Goal: Task Accomplishment & Management: Complete application form

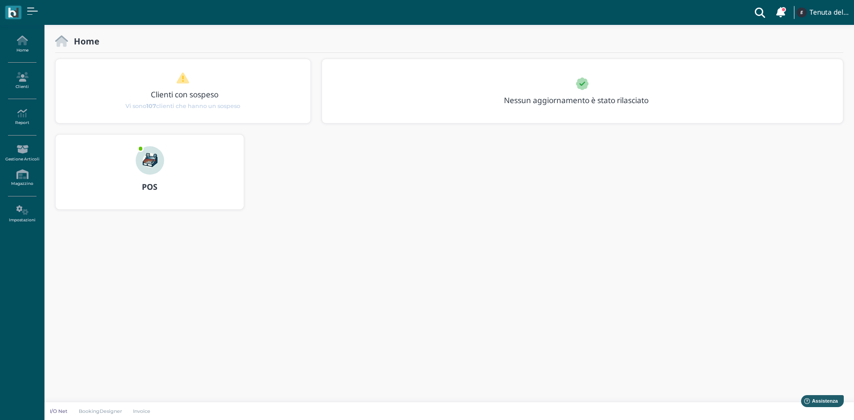
click at [157, 158] on img at bounding box center [150, 160] width 28 height 28
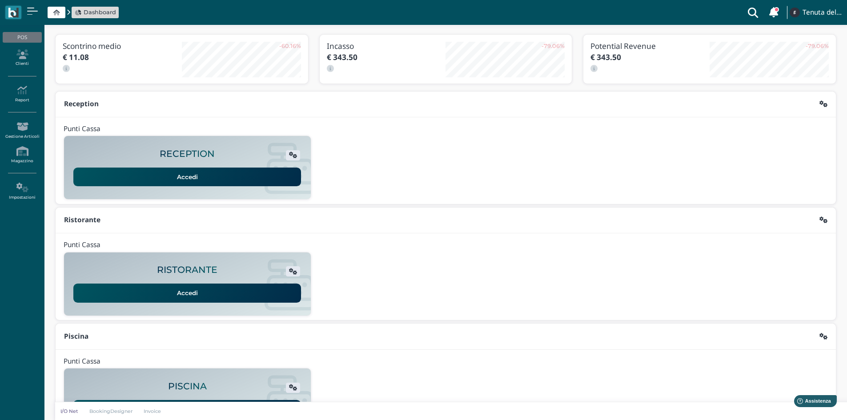
scroll to position [73, 0]
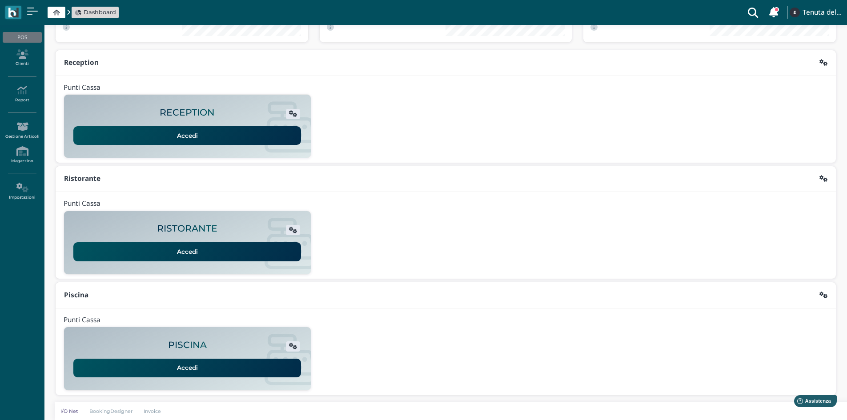
click at [196, 362] on link "Accedi" at bounding box center [187, 368] width 228 height 19
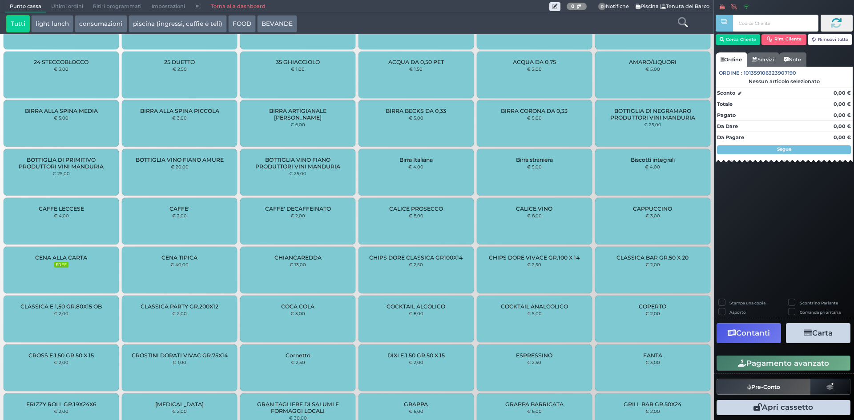
scroll to position [318, 0]
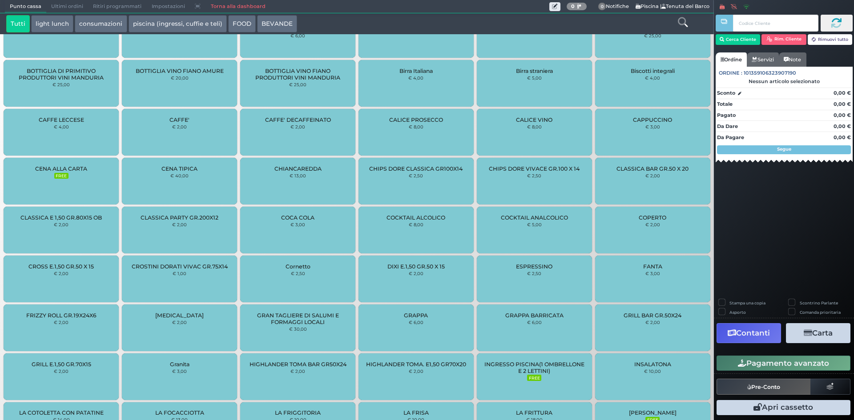
click at [543, 371] on span "INGRESSO PISCINA(1 OMBRELLONE E 2 LETTINI)" at bounding box center [534, 367] width 100 height 13
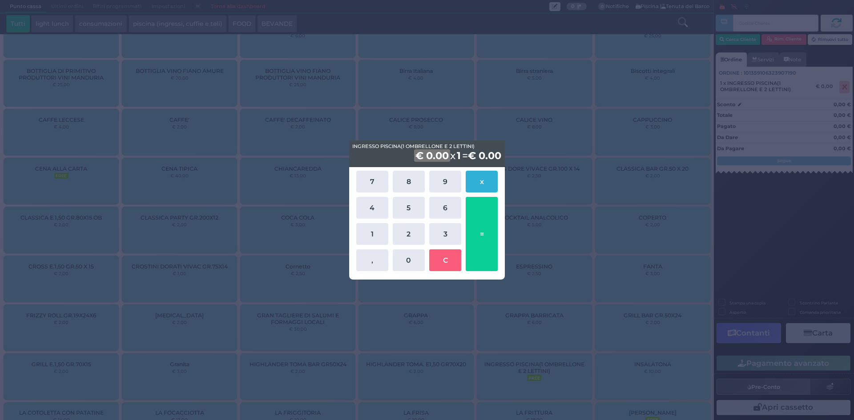
click at [481, 182] on button "x" at bounding box center [482, 182] width 32 height 22
click at [484, 179] on button "x" at bounding box center [482, 182] width 32 height 22
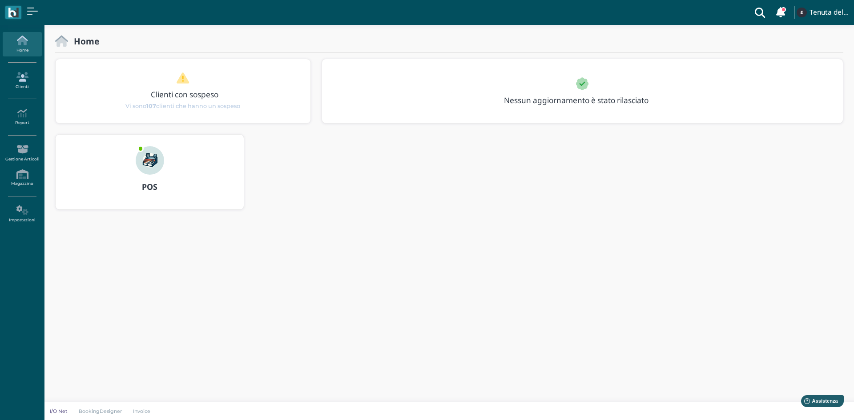
click at [16, 83] on link "Clienti" at bounding box center [22, 81] width 39 height 24
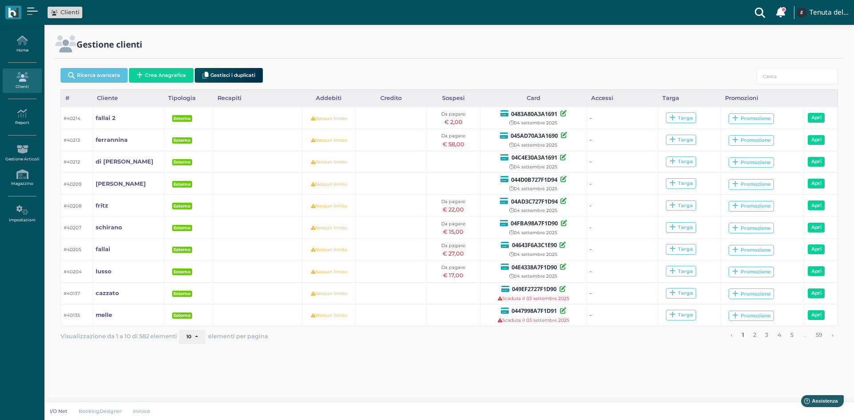
click at [156, 71] on button "Crea Anagrafica" at bounding box center [161, 75] width 64 height 15
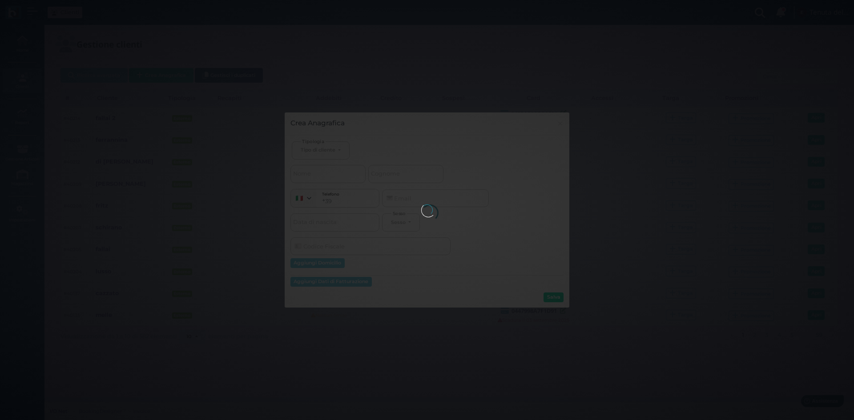
select select
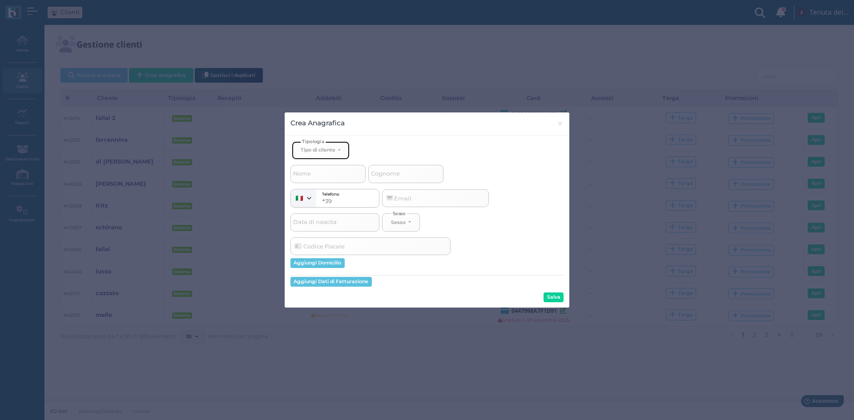
click at [321, 146] on button "Tipo di cliente" at bounding box center [321, 150] width 58 height 18
click at [316, 178] on span "Esterno" at bounding box center [312, 179] width 22 height 7
select select "[object Object]"
select select
click at [313, 176] on input "Nome" at bounding box center [327, 174] width 75 height 18
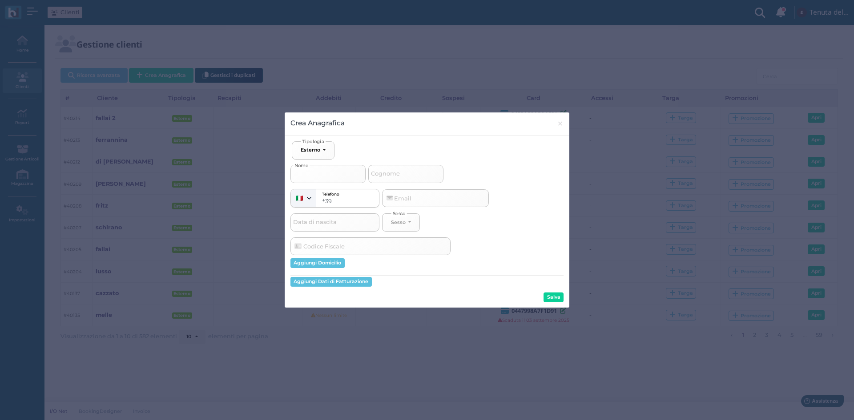
type input "s"
select select
type input "si"
select select
type input "sib"
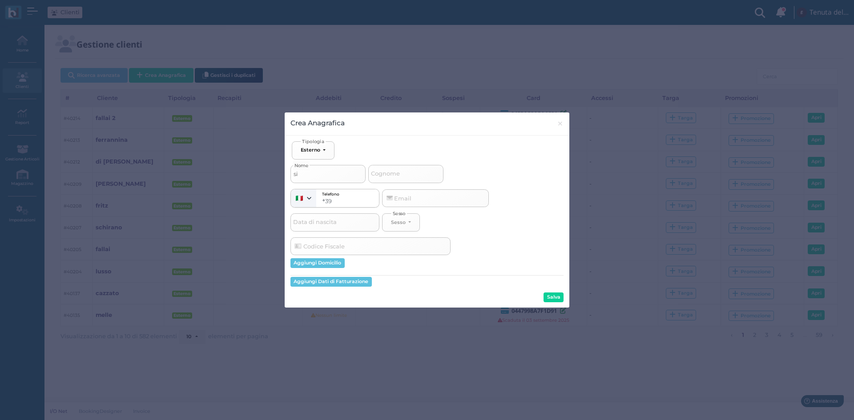
select select
type input "sibi"
select select
type input "sibil"
select select
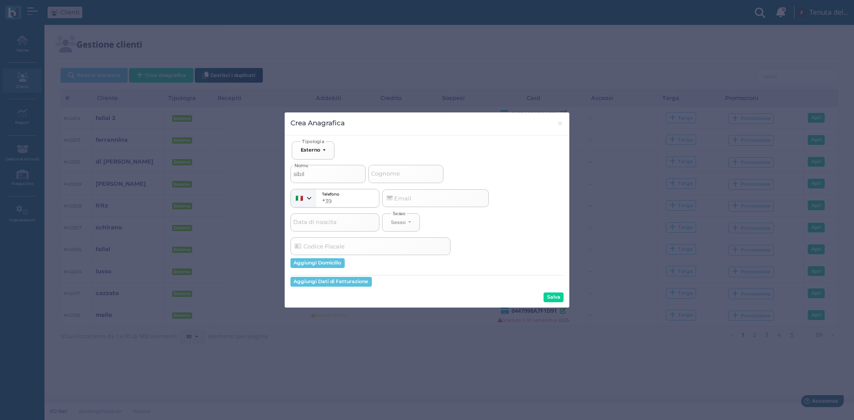
type input "sibill"
select select
type input "sibilla"
select select
type input "sibilla"
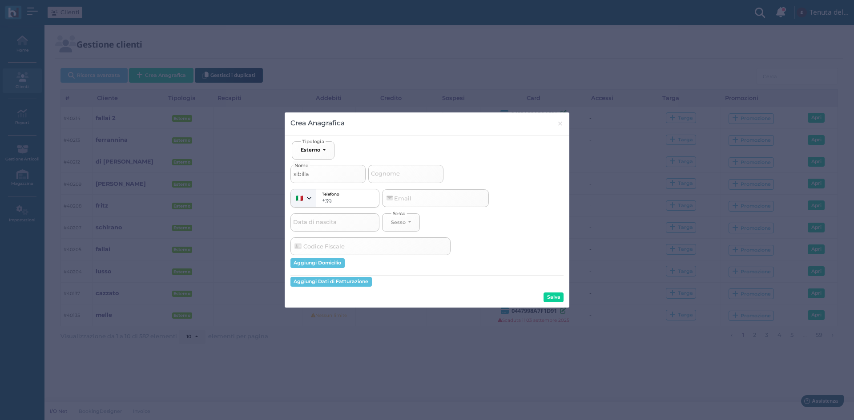
select select
type input "sibilla 1"
select select
type input "sibilla 1"
click at [558, 298] on button "Salva" at bounding box center [554, 298] width 20 height 10
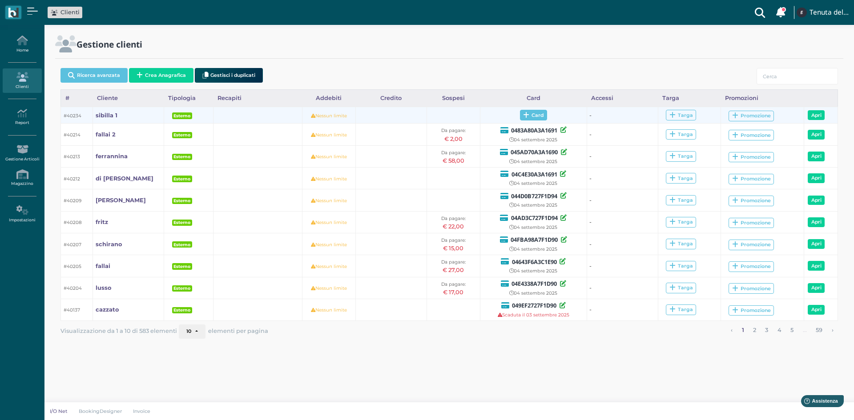
click at [521, 114] on span "Card" at bounding box center [533, 115] width 27 height 11
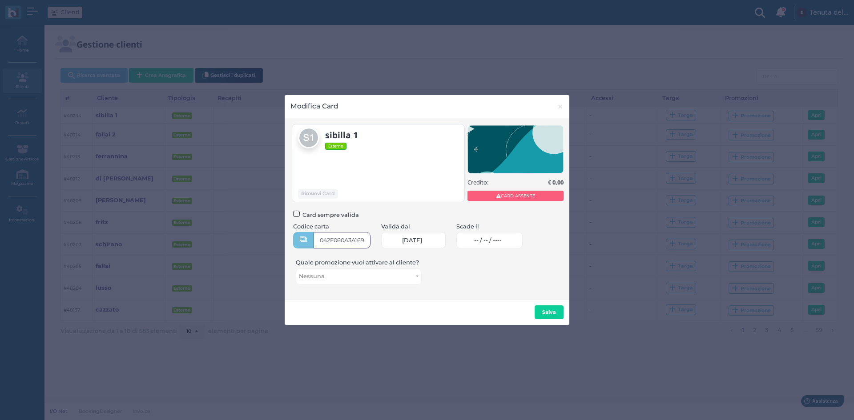
type input "042F060A3A1696"
click at [499, 240] on span "-- / -- / ----" at bounding box center [488, 240] width 28 height 7
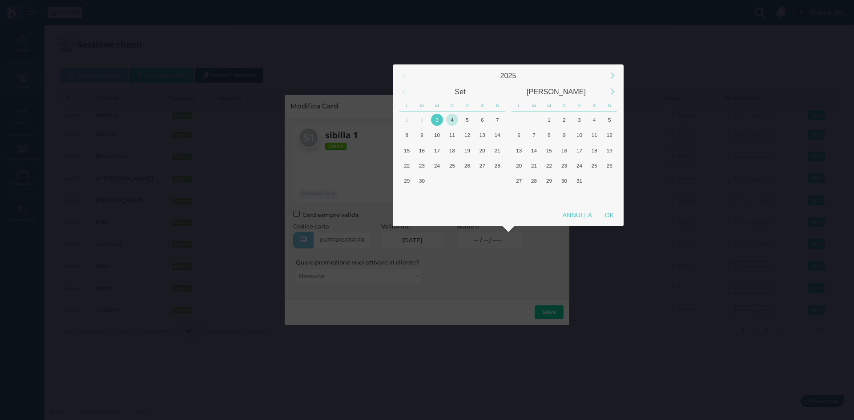
click at [451, 119] on div "4" at bounding box center [452, 120] width 12 height 12
click at [464, 120] on div "5" at bounding box center [467, 120] width 12 height 12
click at [605, 210] on div "OK" at bounding box center [609, 215] width 22 height 16
type input "05/09/2025"
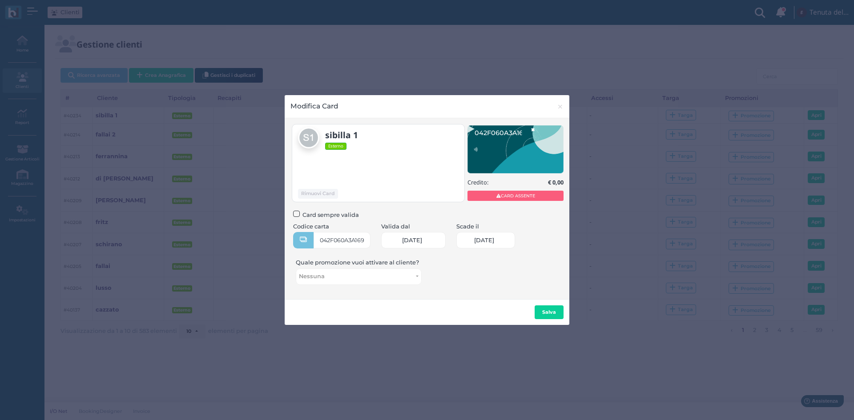
scroll to position [0, 38]
click at [547, 310] on b "Salva" at bounding box center [549, 312] width 14 height 6
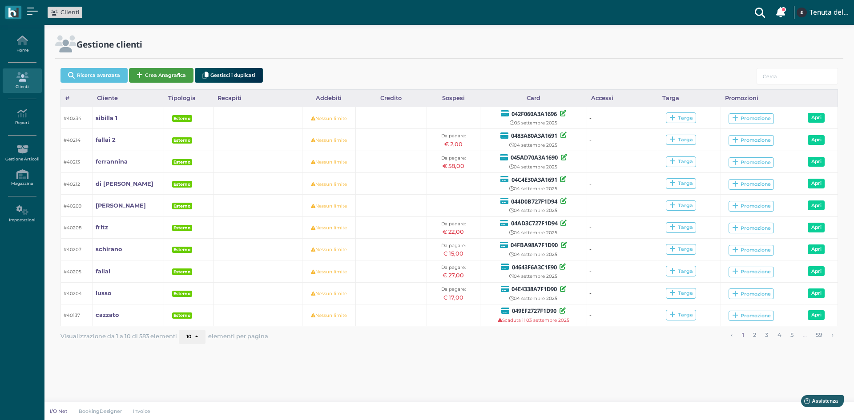
click at [161, 76] on button "Crea Anagrafica" at bounding box center [161, 75] width 64 height 15
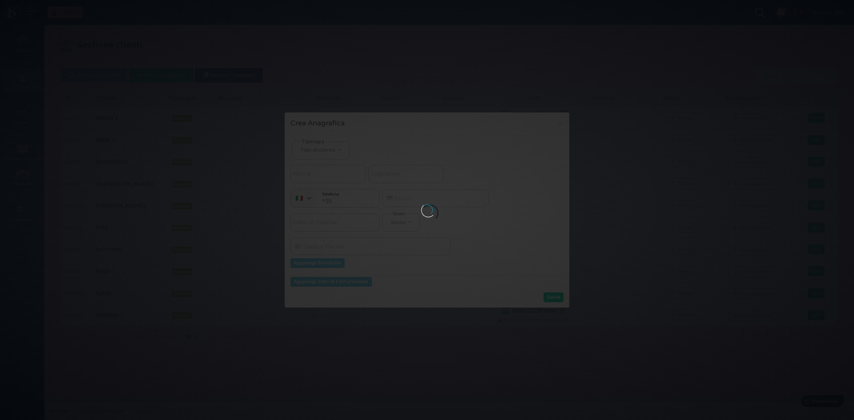
select select
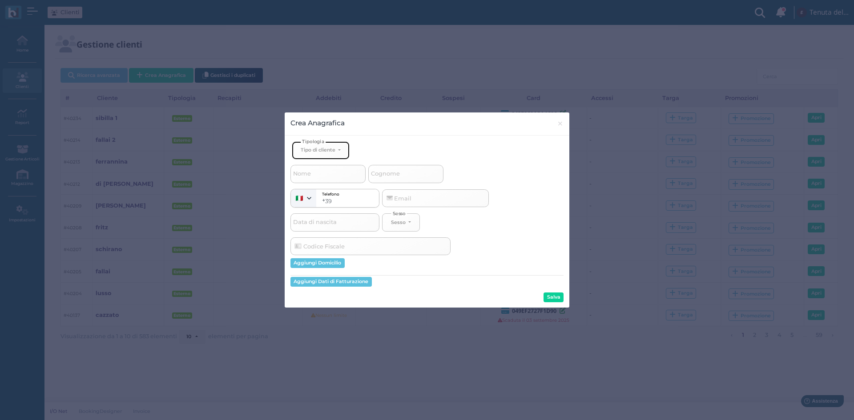
click at [323, 150] on div "Tipo di cliente" at bounding box center [318, 150] width 35 height 6
click at [330, 181] on link "Esterno" at bounding box center [335, 180] width 87 height 10
select select "[object Object]"
select select
click at [321, 172] on input "Nome" at bounding box center [327, 174] width 75 height 18
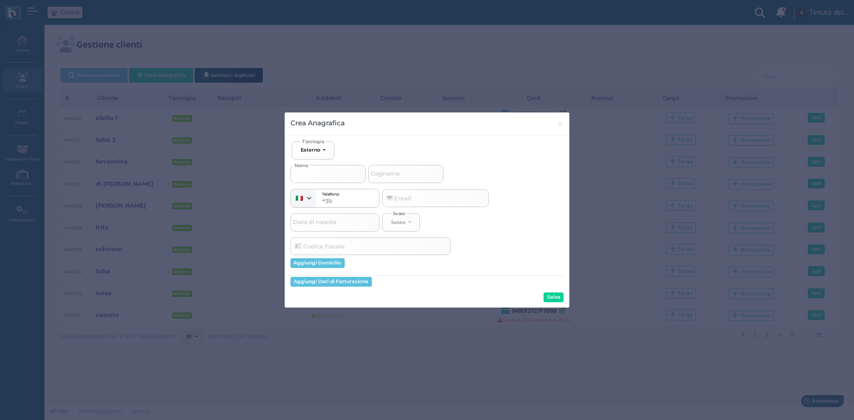
type input "s"
select select
type input "si"
select select
type input "sib"
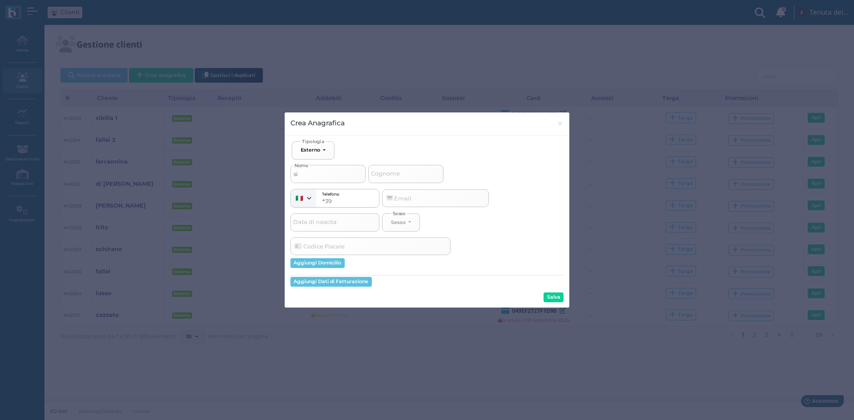
select select
type input "sibi"
select select
type input "sibil"
select select
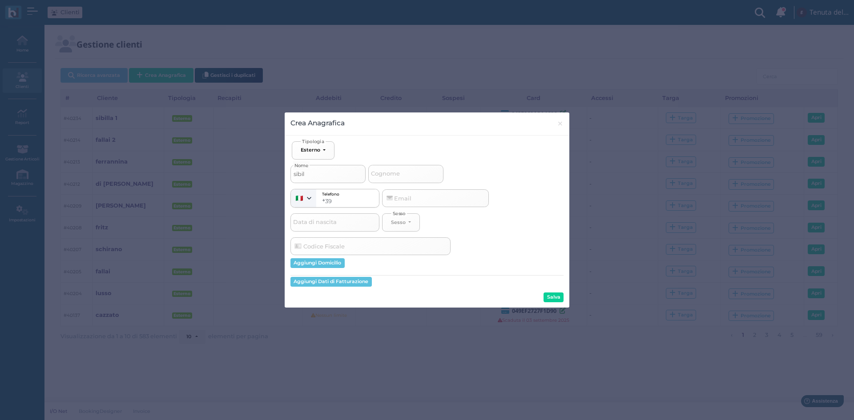
type input "sibill"
select select
type input "sibilla"
select select
type input "sibilla"
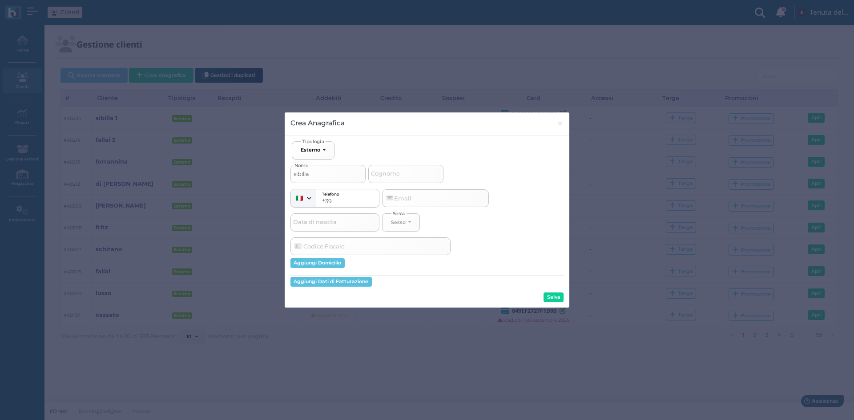
select select
type input "sibilla 2"
select select
type input "sibilla 2"
click at [546, 301] on button "Salva" at bounding box center [554, 298] width 20 height 10
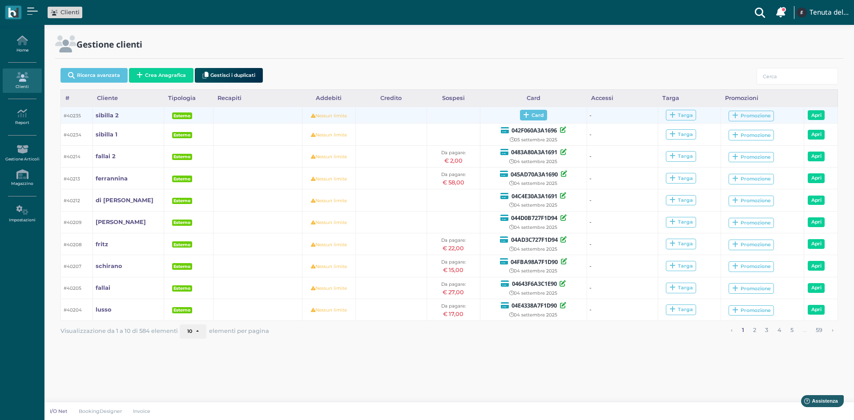
click at [528, 114] on span "Card" at bounding box center [533, 115] width 27 height 11
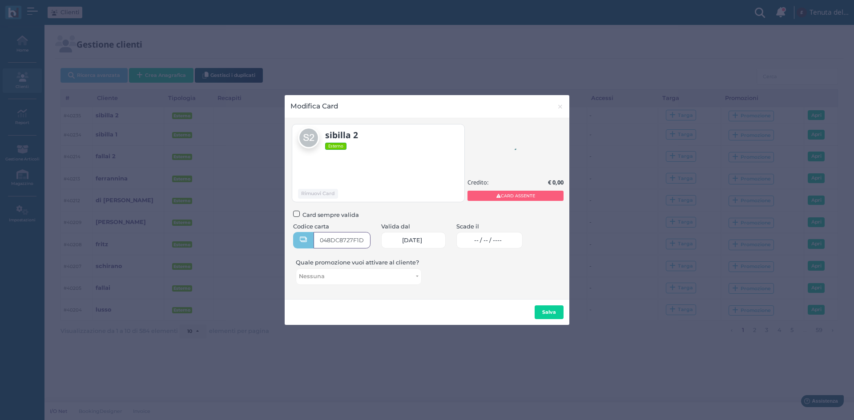
type input "048DC8727F1D90"
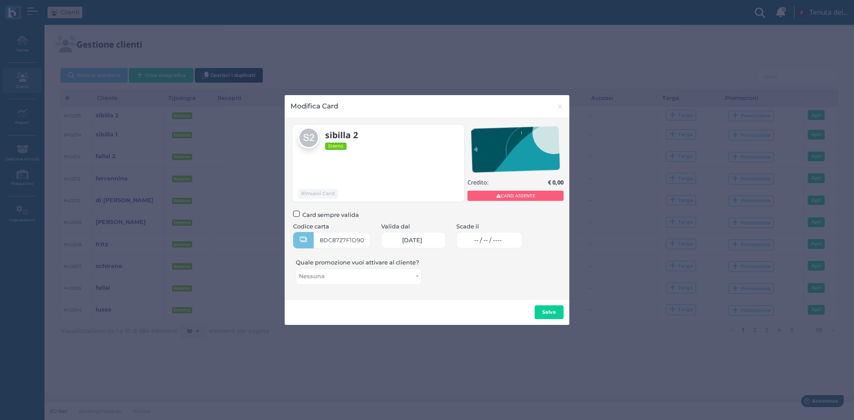
click at [493, 242] on span "-- / -- / ----" at bounding box center [488, 240] width 28 height 7
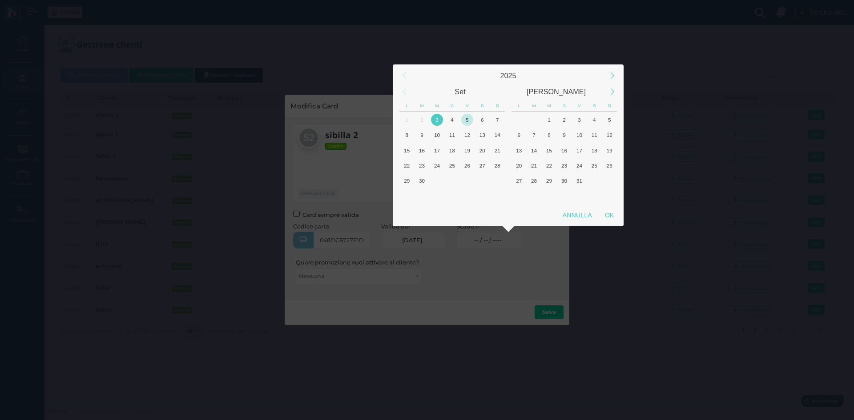
click at [467, 118] on div "5" at bounding box center [467, 120] width 12 height 12
click at [608, 216] on div "OK" at bounding box center [609, 215] width 22 height 16
type input "[DATE]"
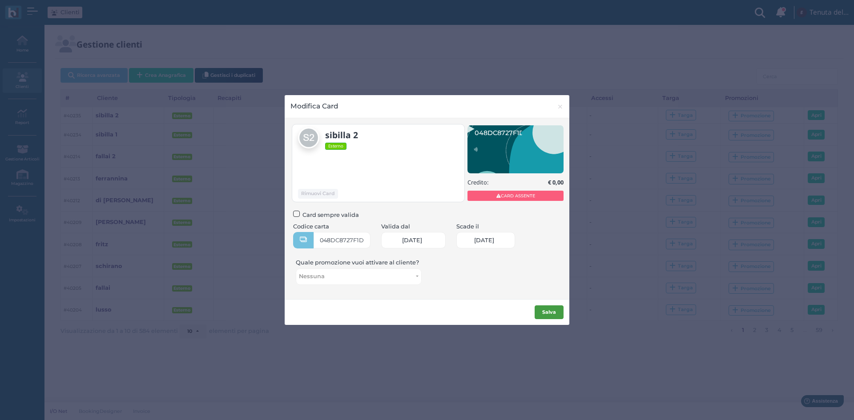
scroll to position [0, 38]
click at [550, 314] on b "Salva" at bounding box center [549, 312] width 14 height 6
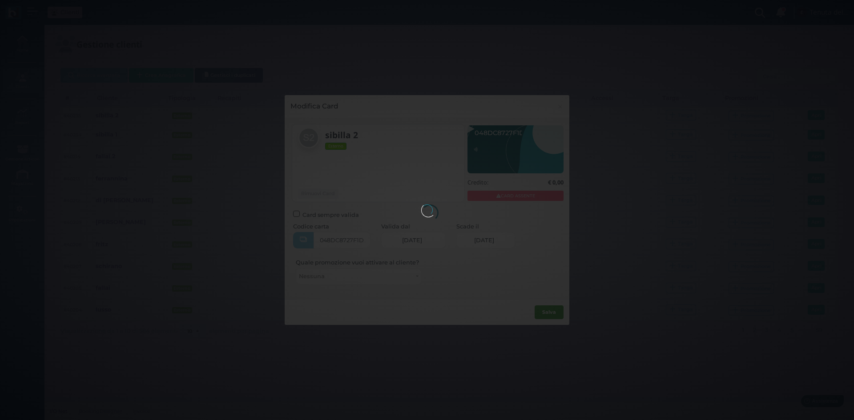
scroll to position [0, 0]
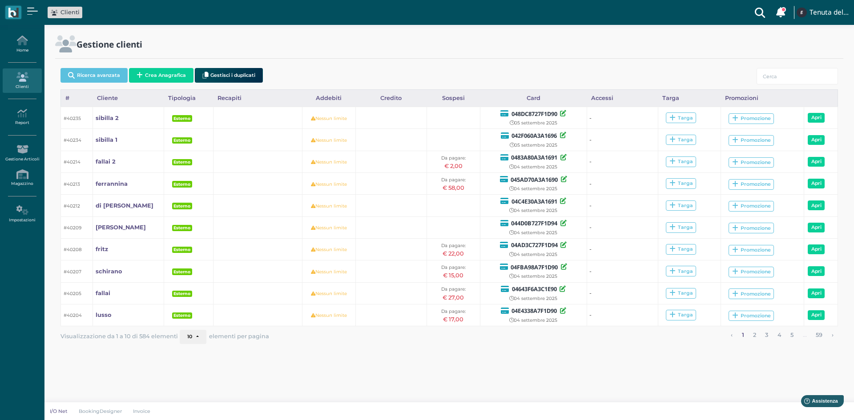
click at [152, 66] on div "Ricerca avanzata Crea Anagrafica Gestisci i duplicati" at bounding box center [449, 76] width 778 height 25
click at [156, 72] on button "Crea Anagrafica" at bounding box center [161, 75] width 64 height 15
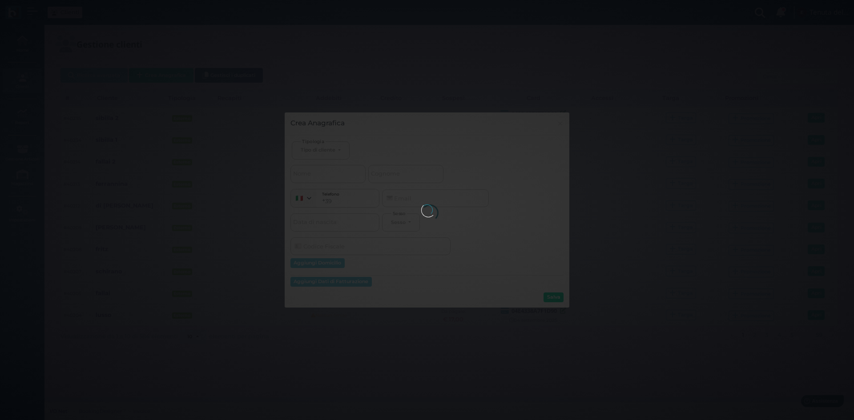
select select
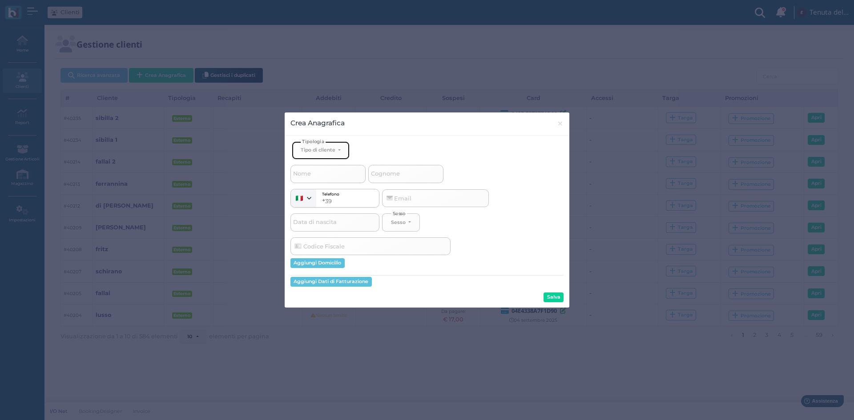
click at [320, 149] on div "Tipo di cliente" at bounding box center [318, 150] width 35 height 6
click at [312, 168] on span "Ospite" at bounding box center [310, 169] width 19 height 7
select select "[object Object]"
click at [305, 153] on div "Ospite" at bounding box center [309, 150] width 16 height 6
click at [308, 178] on span "Esterno" at bounding box center [312, 179] width 22 height 7
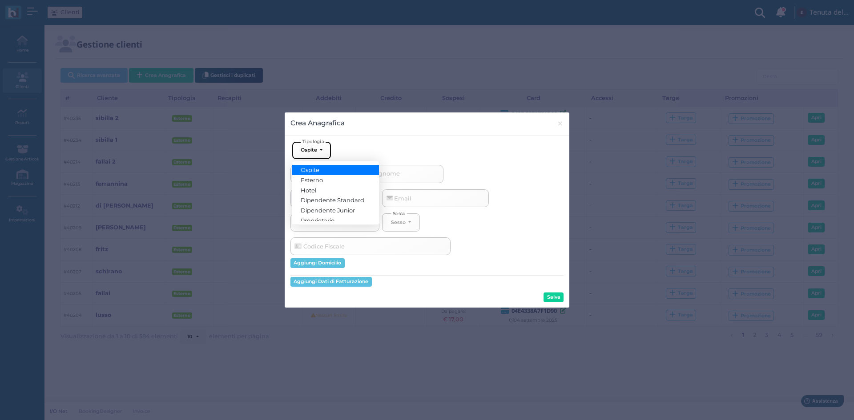
select select
click at [312, 174] on span "Nome" at bounding box center [302, 174] width 20 height 11
click at [312, 174] on input "Nome" at bounding box center [327, 174] width 75 height 18
type input "b"
select select
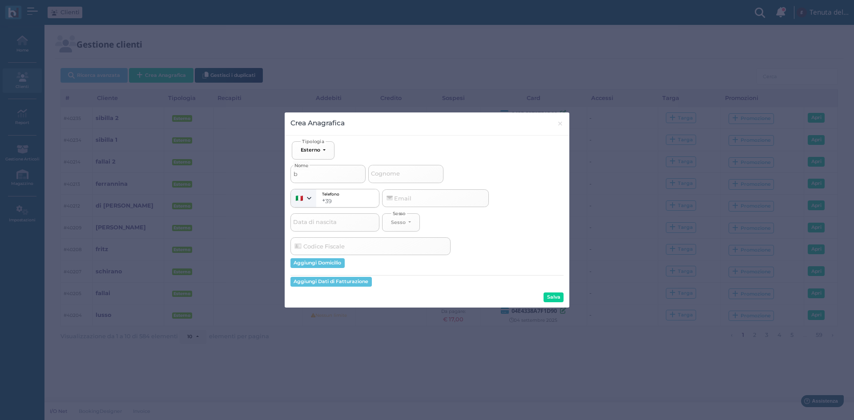
type input "ba"
select select
type input "bas"
select select
type input "basi"
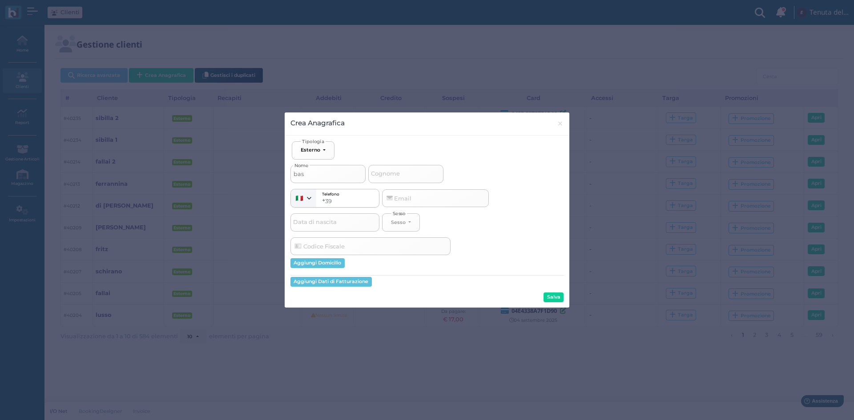
select select
type input "basil"
select select
type input "[PERSON_NAME]"
select select
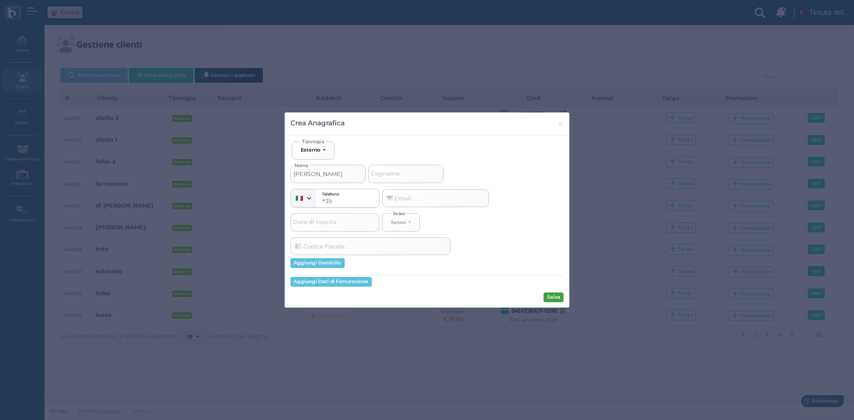
type input "[PERSON_NAME]"
click at [558, 297] on button "Salva" at bounding box center [554, 298] width 20 height 10
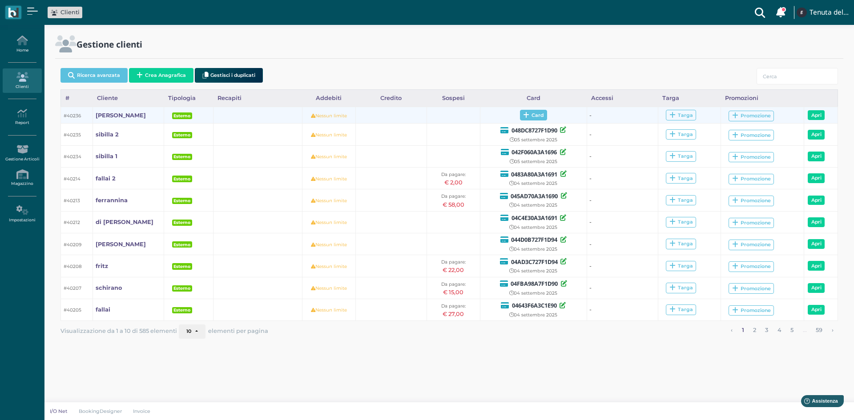
click at [527, 111] on span "Card" at bounding box center [533, 115] width 27 height 11
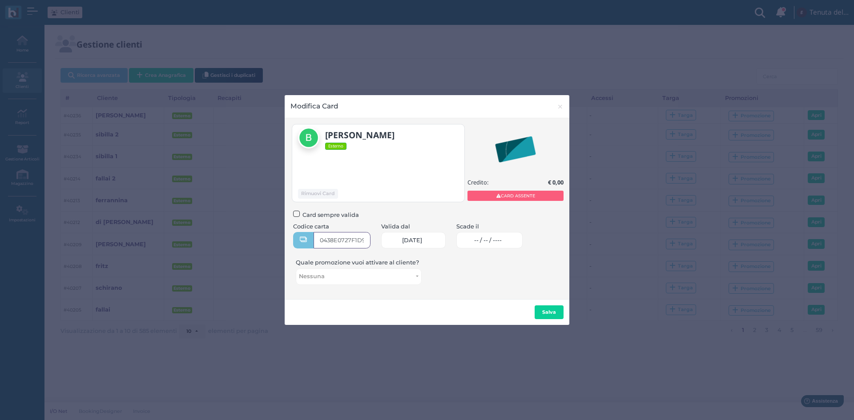
type input "0438E0727F1D91"
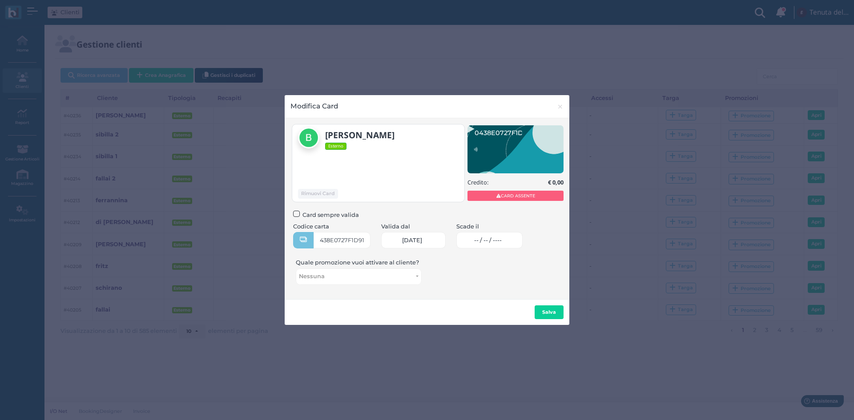
click at [502, 237] on span "-- / -- / ----" at bounding box center [488, 240] width 28 height 7
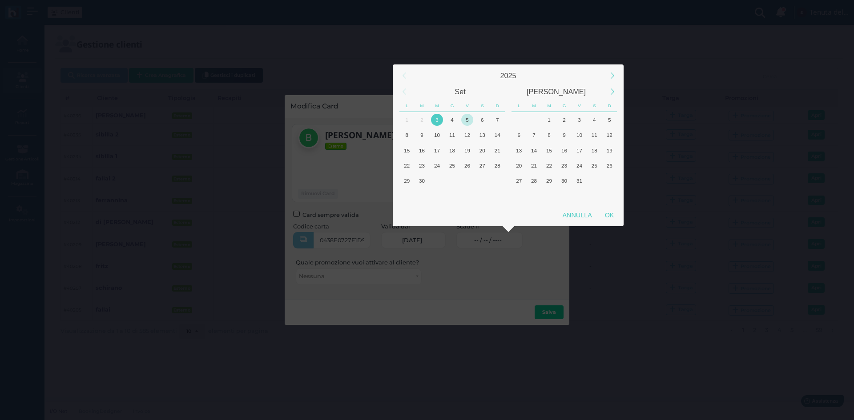
click at [468, 117] on div "5" at bounding box center [467, 120] width 12 height 12
click at [608, 212] on div "OK" at bounding box center [609, 215] width 22 height 16
type input "[DATE]"
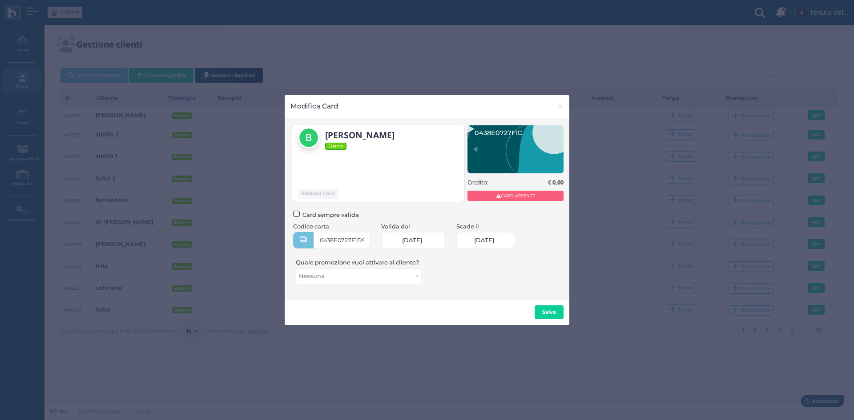
scroll to position [0, 38]
click at [549, 308] on button "Salva" at bounding box center [549, 313] width 29 height 14
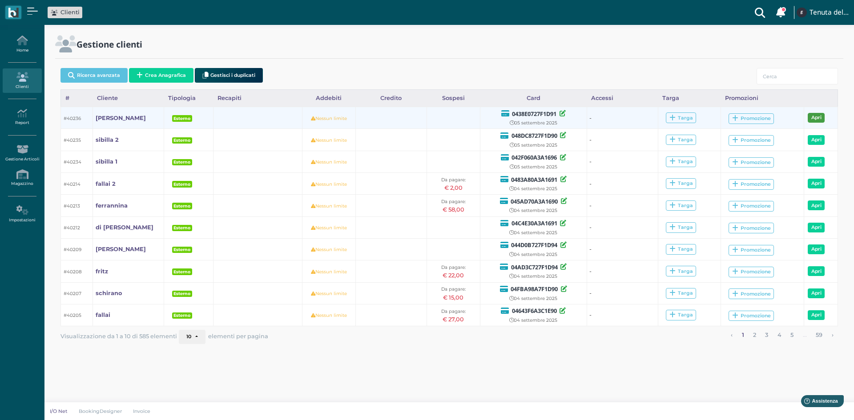
click at [811, 117] on link "Apri" at bounding box center [816, 118] width 17 height 10
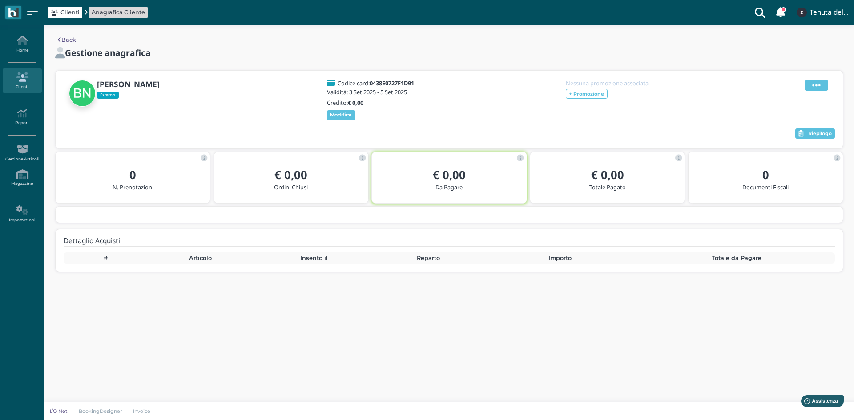
click at [817, 87] on icon at bounding box center [816, 86] width 8 height 10
click at [785, 97] on span "Modifica" at bounding box center [789, 96] width 25 height 8
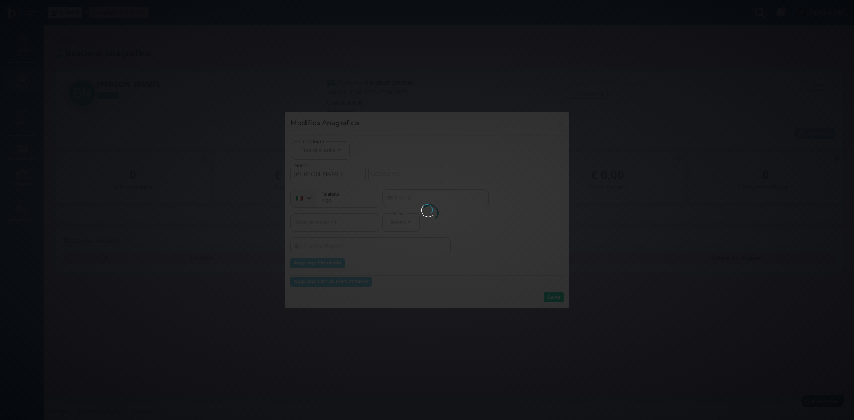
select select
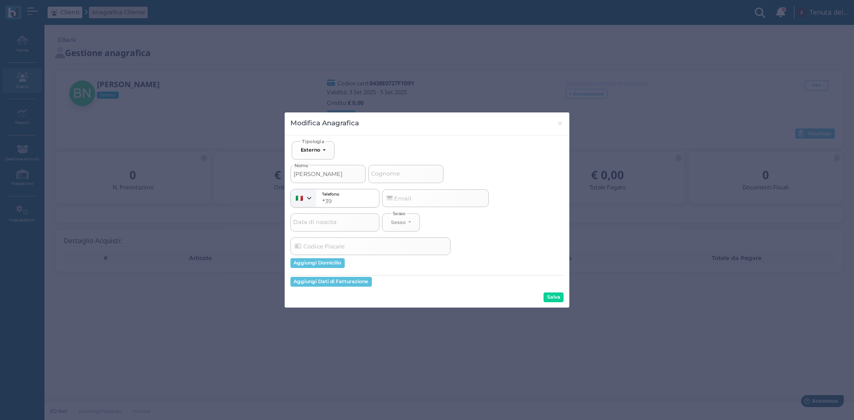
click at [329, 174] on input "basile" at bounding box center [327, 174] width 75 height 18
type input "basile"
select select
type input "basile 1"
select select
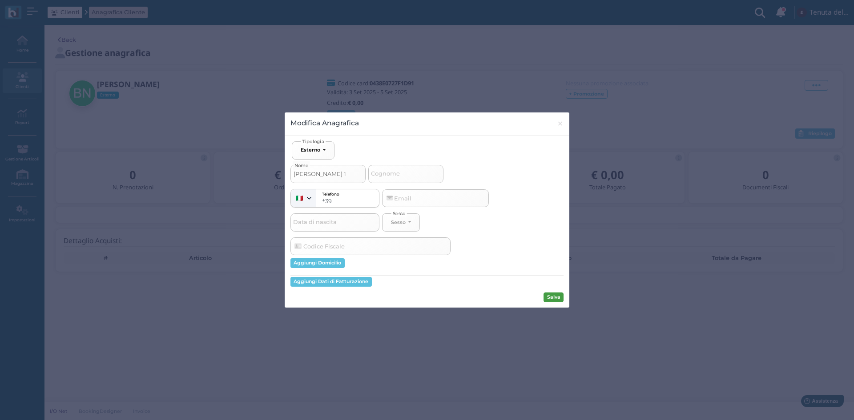
type input "basile 1"
click at [553, 294] on button "Salva" at bounding box center [554, 298] width 20 height 10
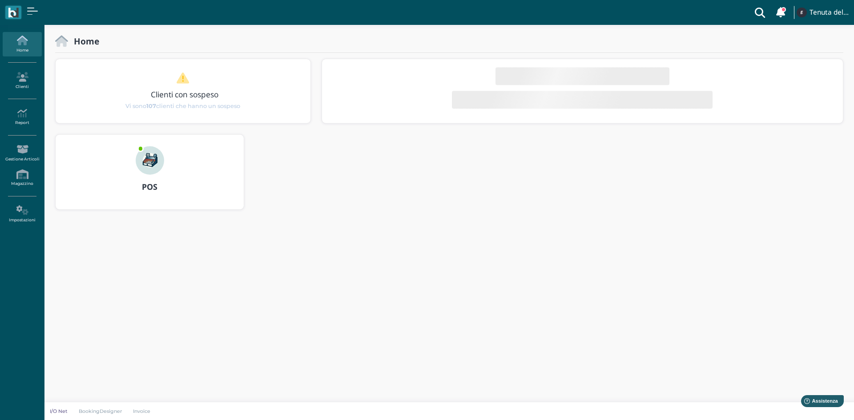
click at [149, 163] on img at bounding box center [150, 160] width 28 height 28
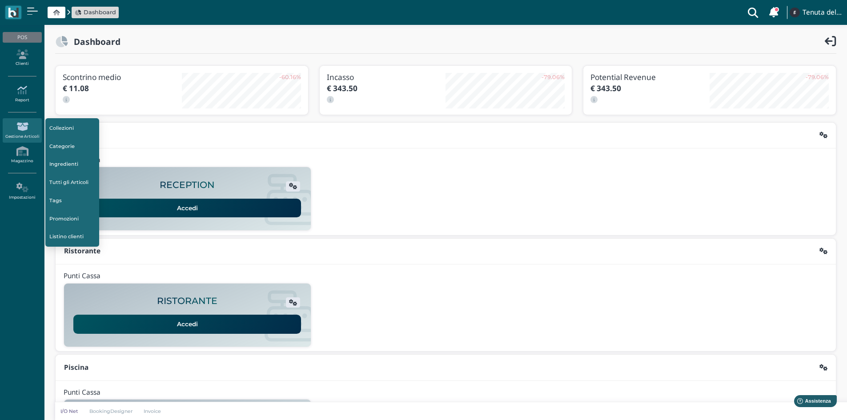
drag, startPoint x: 23, startPoint y: 60, endPoint x: 6, endPoint y: 82, distance: 27.7
click at [23, 60] on link "Clienti" at bounding box center [22, 58] width 39 height 24
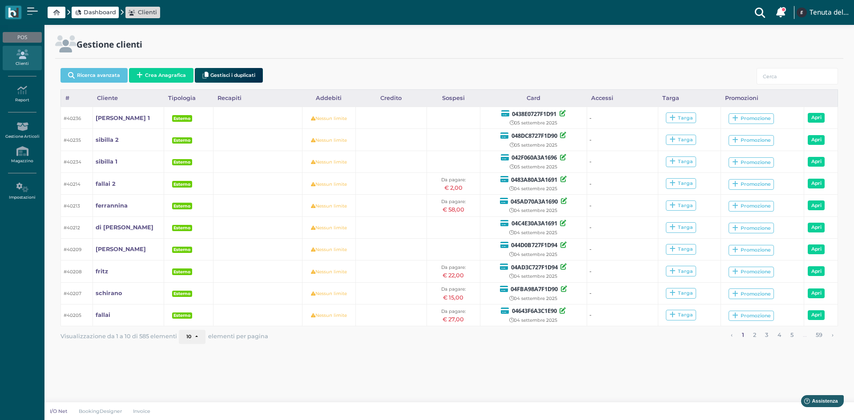
click at [148, 74] on button "Crea Anagrafica" at bounding box center [161, 75] width 64 height 15
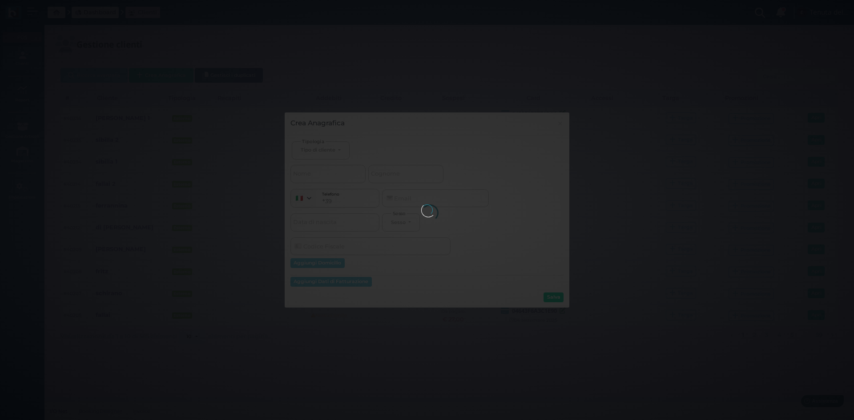
select select
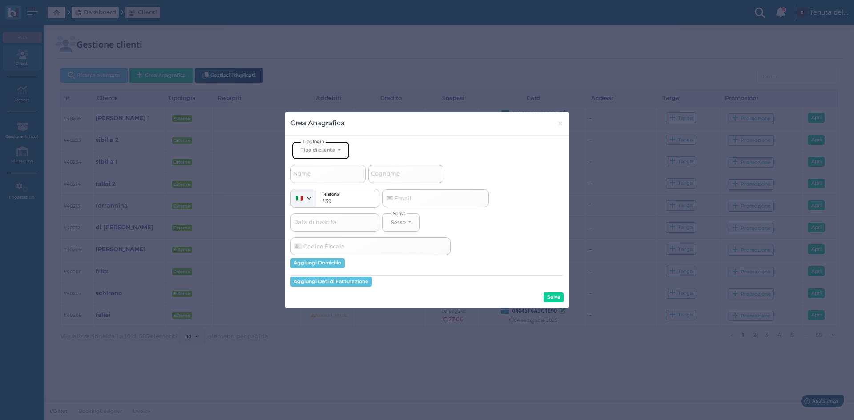
click at [332, 145] on button "Tipo di cliente" at bounding box center [321, 150] width 58 height 18
click at [316, 178] on span "Esterno" at bounding box center [312, 179] width 22 height 7
select select "[object Object]"
select select
click at [314, 170] on input "Nome" at bounding box center [327, 174] width 75 height 18
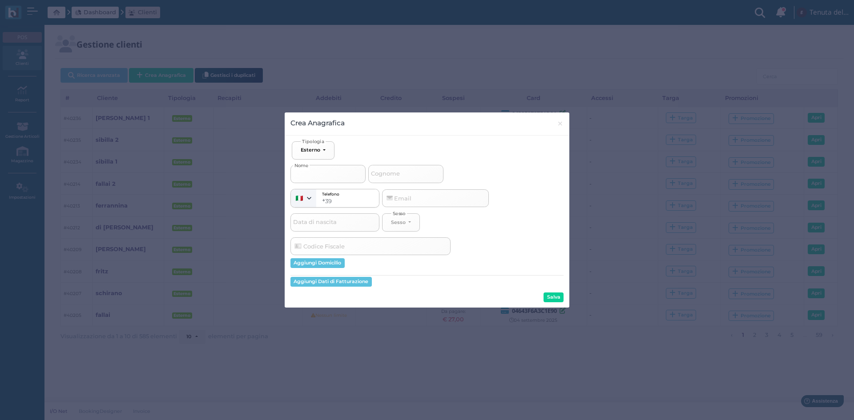
type input "b"
select select
type input "ba"
select select
type input "bas"
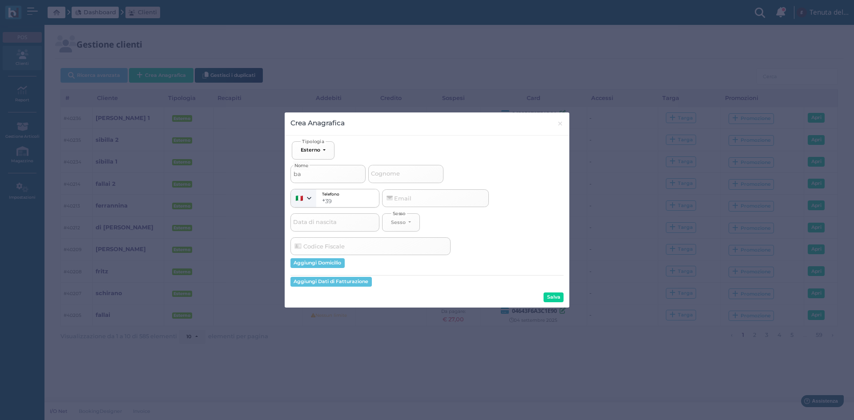
select select
type input "basi"
select select
type input "basil"
select select
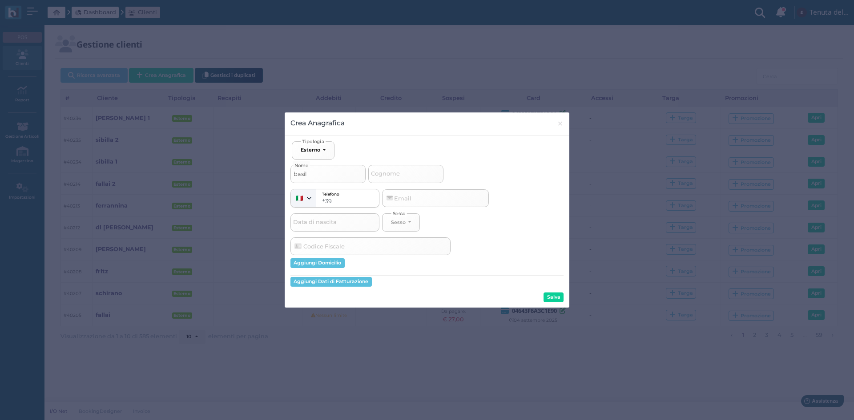
type input "basile"
select select
type input "basile"
select select
type input "basile 2"
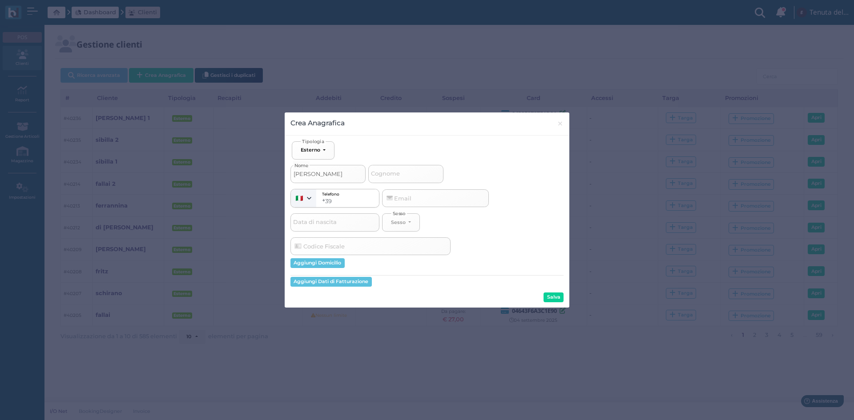
select select
type input "basile 2"
click at [551, 298] on button "Salva" at bounding box center [554, 298] width 20 height 10
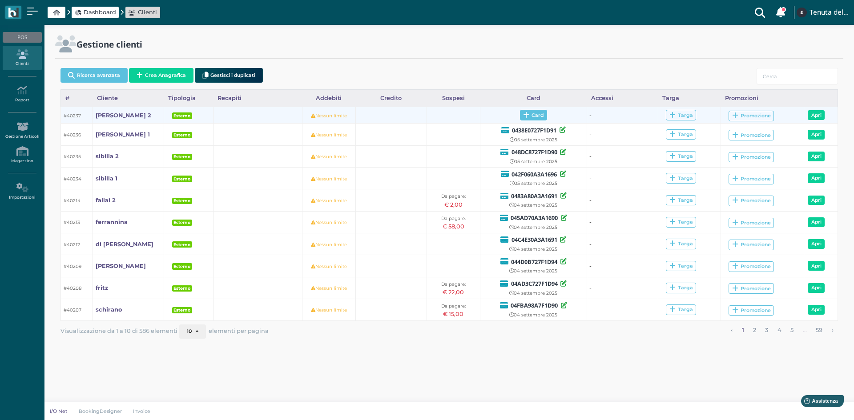
click at [542, 115] on span "Card" at bounding box center [533, 115] width 27 height 11
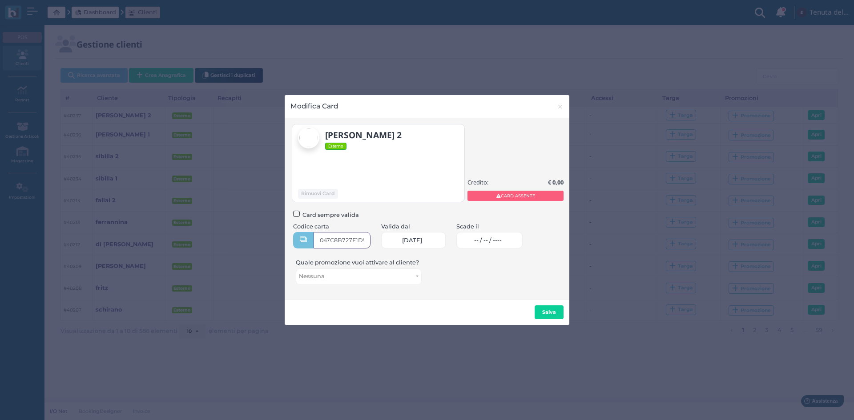
type input "047C8B727F1D90"
click at [506, 245] on link "-- / -- / ----" at bounding box center [489, 240] width 66 height 16
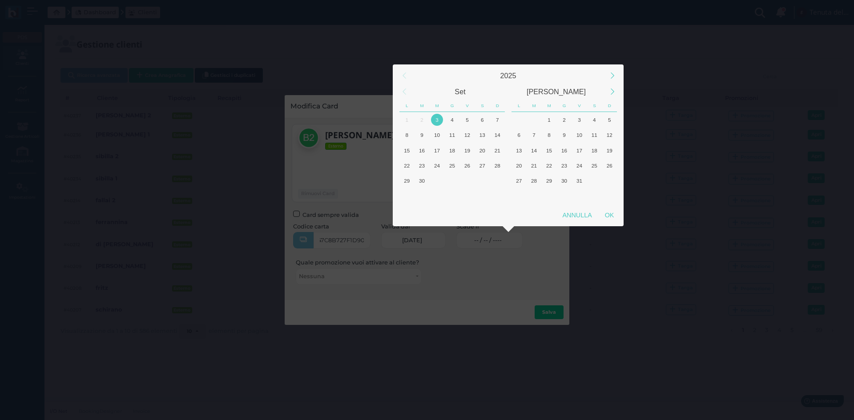
scroll to position [0, 0]
click at [453, 114] on div "4" at bounding box center [452, 120] width 12 height 12
click at [467, 120] on div "5" at bounding box center [467, 120] width 12 height 12
click at [467, 119] on div "5" at bounding box center [467, 120] width 12 height 12
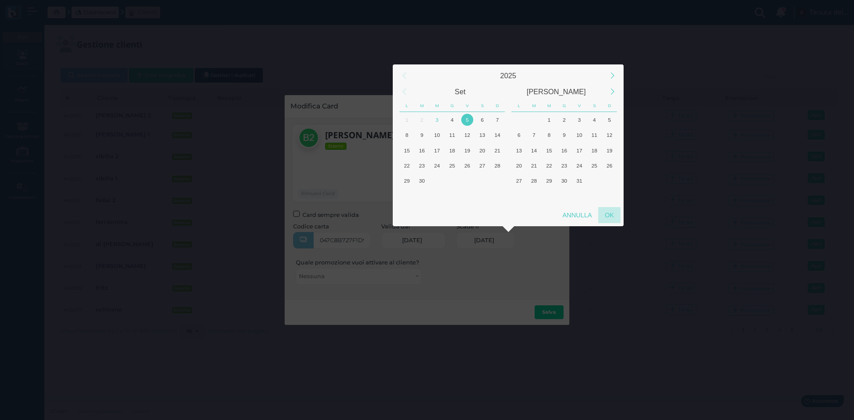
click at [617, 213] on div "OK" at bounding box center [609, 215] width 22 height 16
type input "05/09/2025"
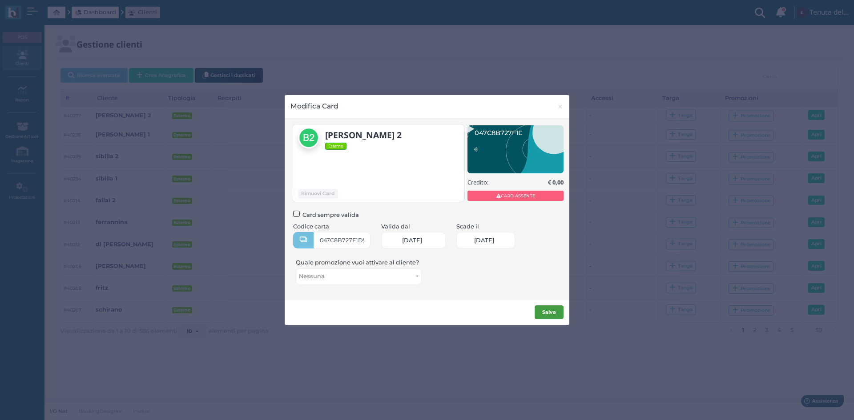
scroll to position [0, 38]
click at [544, 313] on b "Salva" at bounding box center [549, 312] width 14 height 6
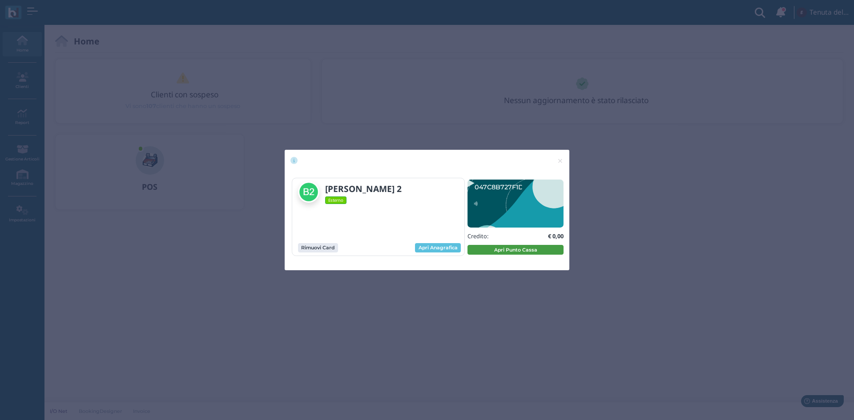
click at [498, 248] on button "Apri Punto Cassa" at bounding box center [516, 250] width 96 height 10
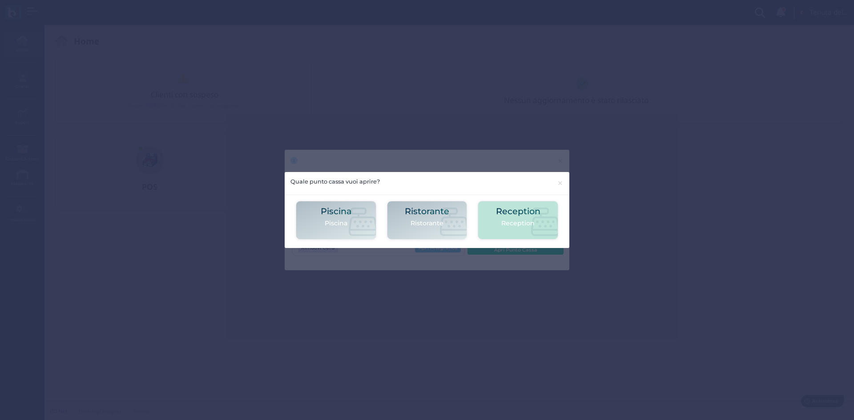
click at [485, 220] on div "Reception Reception" at bounding box center [518, 220] width 81 height 39
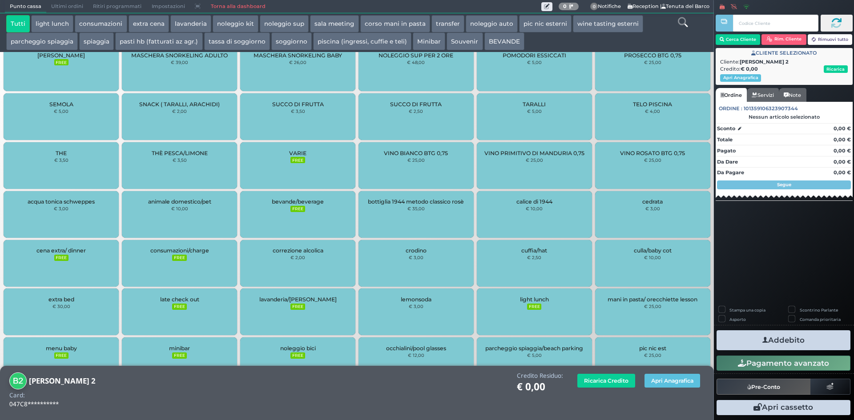
scroll to position [508, 0]
click at [511, 286] on div "light lunch FREE" at bounding box center [534, 309] width 115 height 47
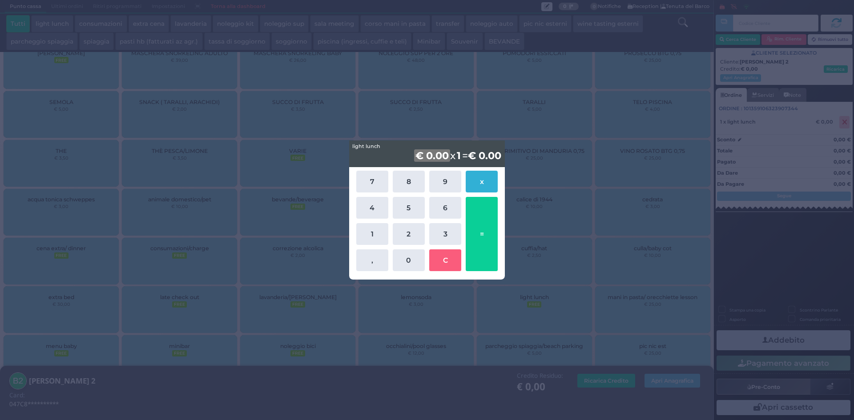
click at [486, 179] on button "x" at bounding box center [482, 182] width 32 height 22
click at [487, 178] on button "x" at bounding box center [482, 182] width 32 height 22
click at [604, 216] on div "light lunch light lunch € 0.00 x 1 = € 0.00 7 8 9 x 4 5 6 1 2 3 , 0 C =" at bounding box center [427, 210] width 854 height 420
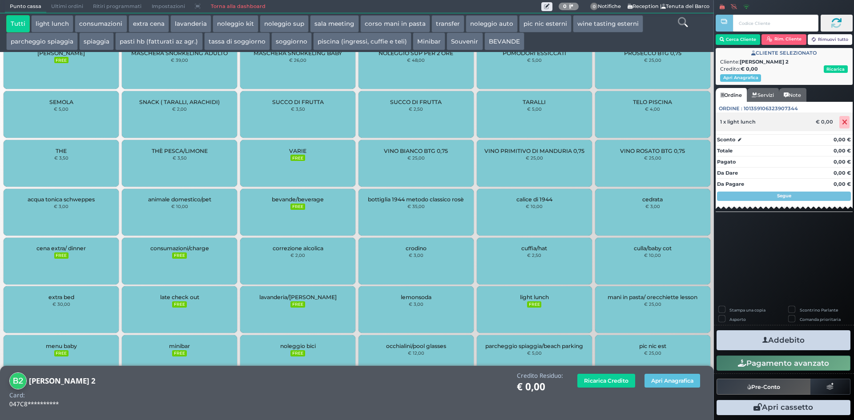
click at [846, 122] on icon at bounding box center [844, 122] width 5 height 0
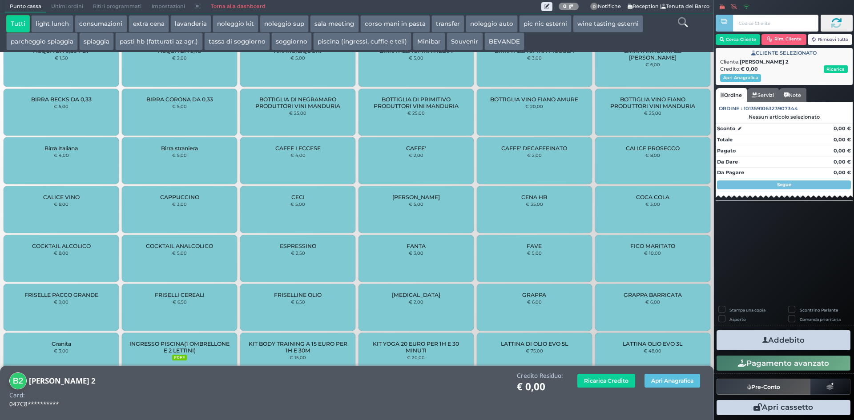
scroll to position [0, 0]
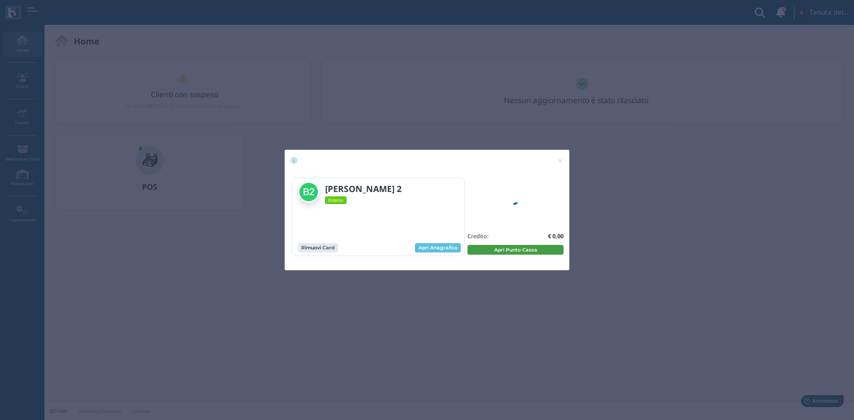
click at [511, 245] on button "Apri Punto Cassa" at bounding box center [516, 250] width 96 height 10
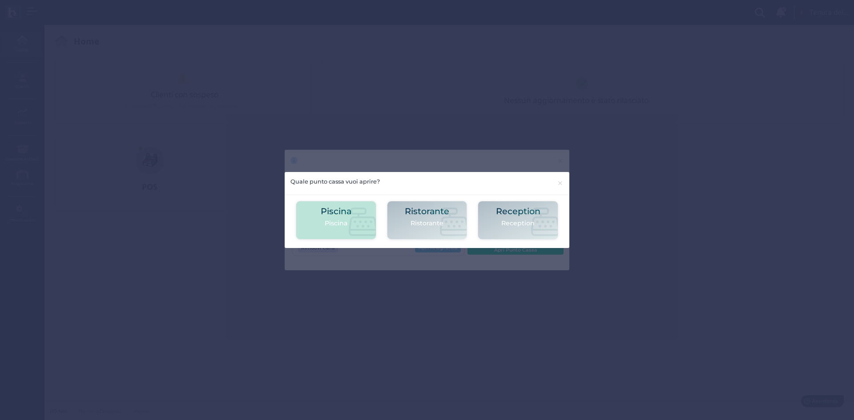
click at [345, 222] on p "Piscina" at bounding box center [336, 223] width 31 height 9
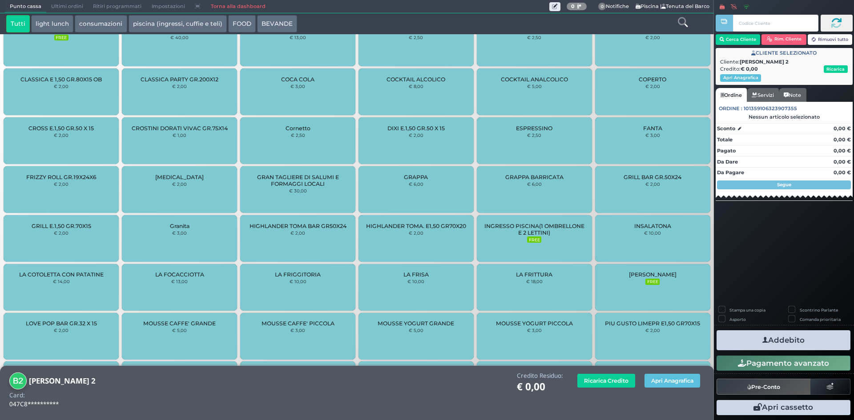
scroll to position [572, 0]
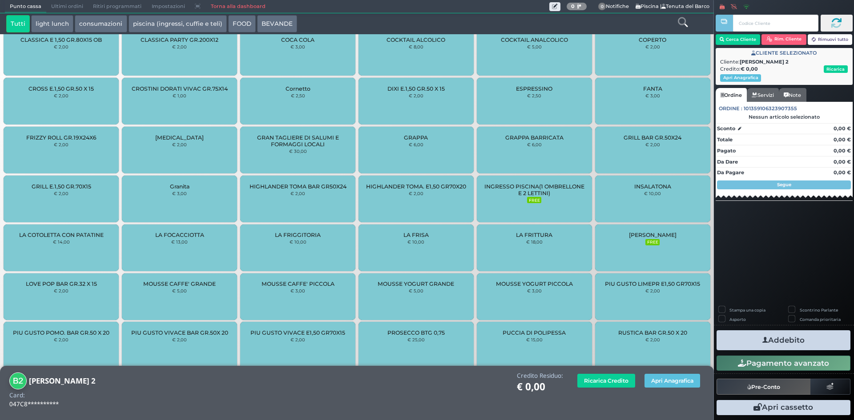
click at [544, 194] on span "INGRESSO PISCINA(1 OMBRELLONE E 2 LETTINI)" at bounding box center [534, 189] width 100 height 13
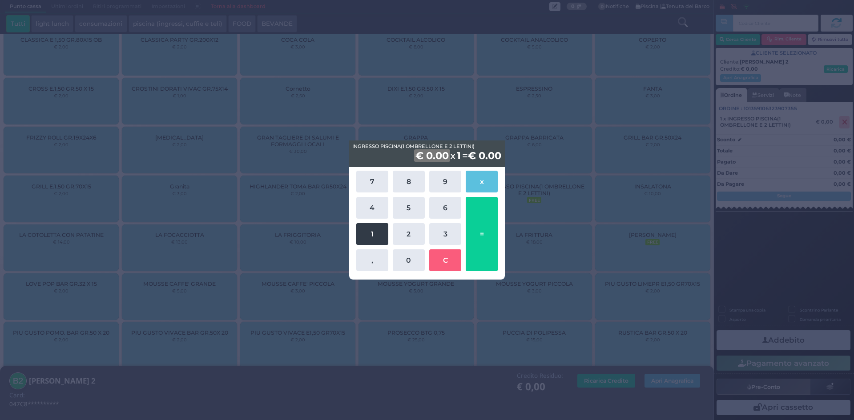
click at [372, 230] on button "1" at bounding box center [372, 234] width 32 height 22
click at [410, 215] on button "5" at bounding box center [409, 208] width 32 height 22
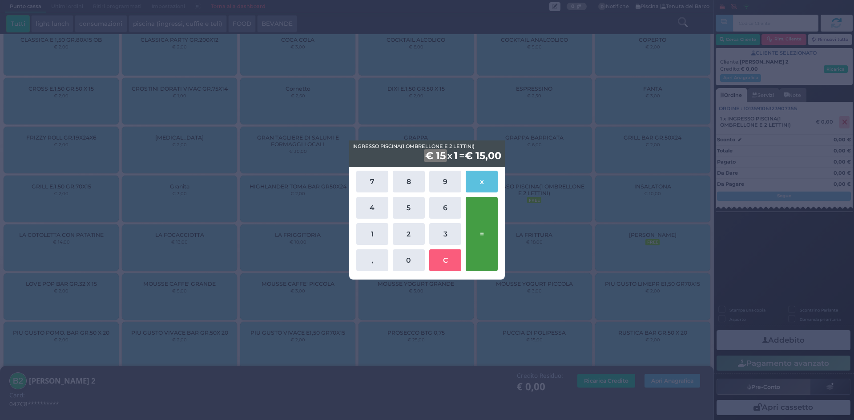
click at [480, 225] on button "=" at bounding box center [482, 234] width 32 height 74
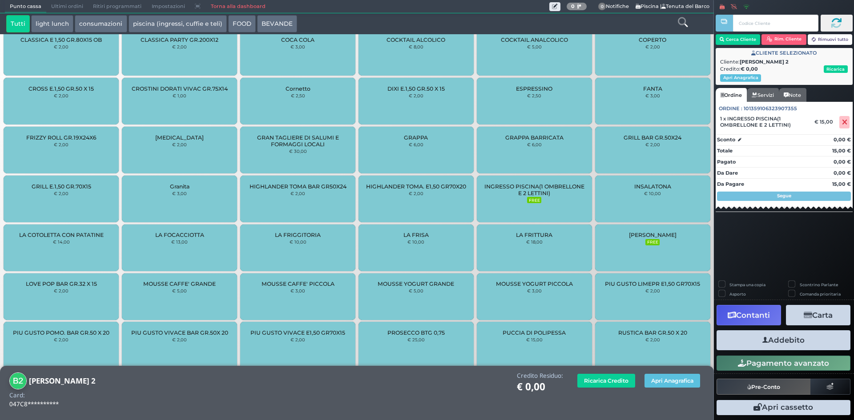
click at [777, 343] on button "Addebito" at bounding box center [784, 341] width 134 height 20
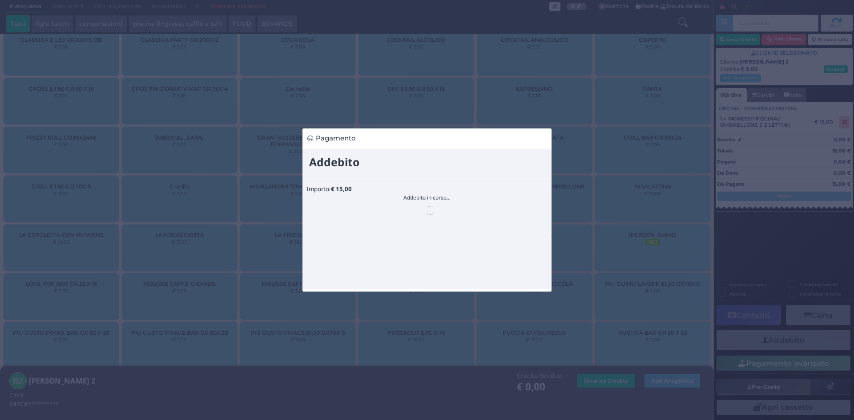
scroll to position [0, 0]
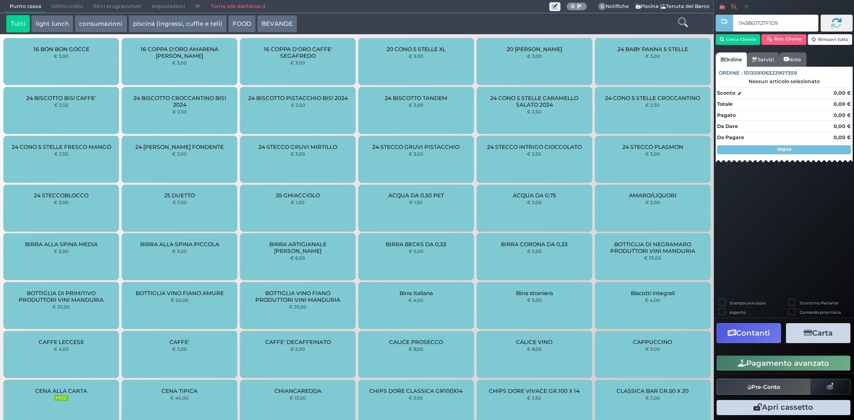
type input "0438E0727F1D91"
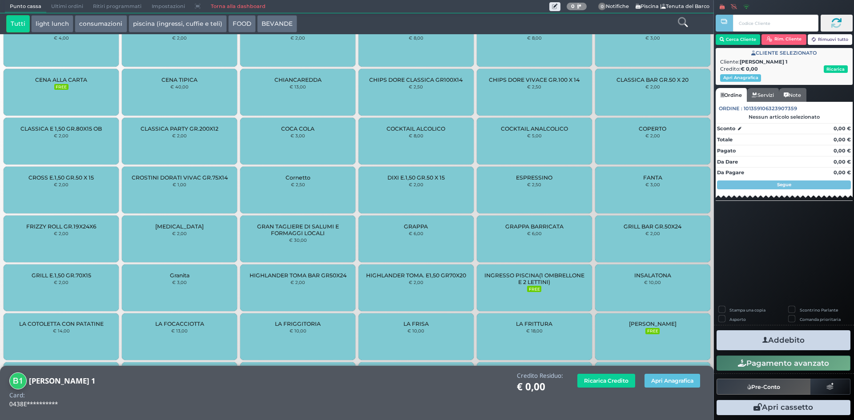
scroll to position [635, 0]
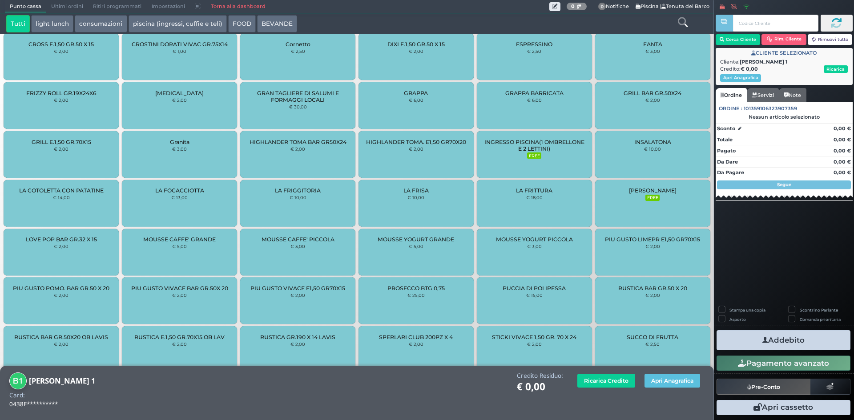
click at [538, 148] on span "INGRESSO PISCINA(1 OMBRELLONE E 2 LETTINI)" at bounding box center [534, 145] width 100 height 13
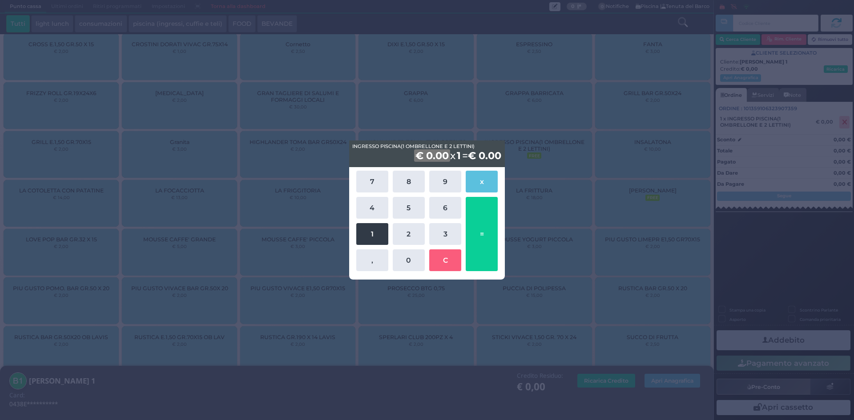
click at [376, 227] on button "1" at bounding box center [372, 234] width 32 height 22
click at [407, 205] on button "5" at bounding box center [409, 208] width 32 height 22
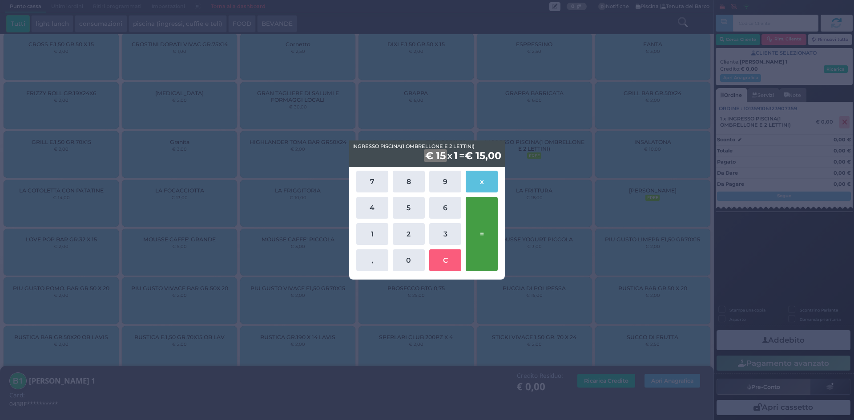
click at [479, 224] on button "=" at bounding box center [482, 234] width 32 height 74
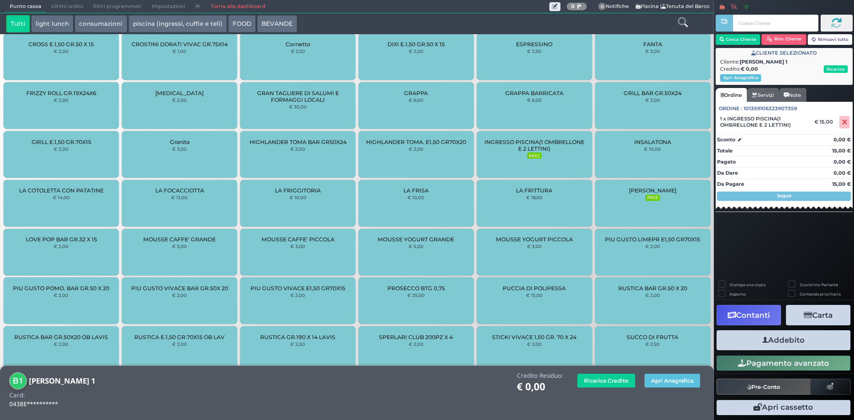
click at [777, 338] on button "Addebito" at bounding box center [784, 341] width 134 height 20
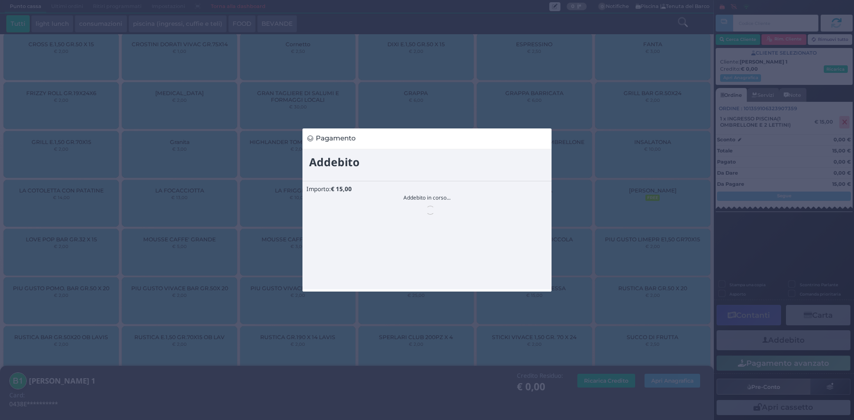
scroll to position [0, 0]
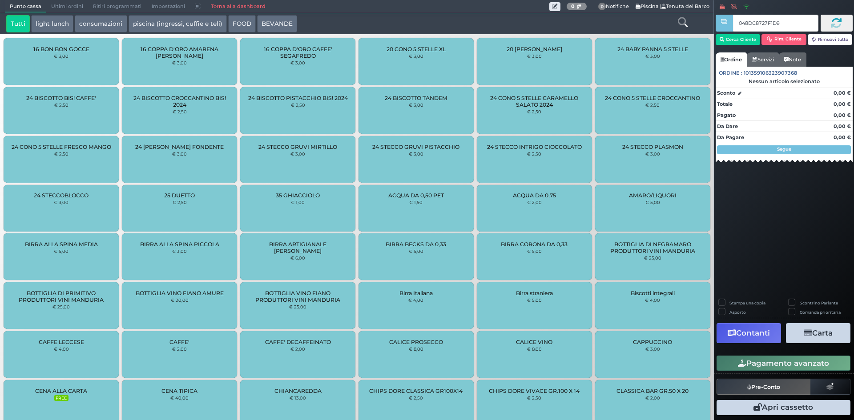
type input "048DC8727F1D90"
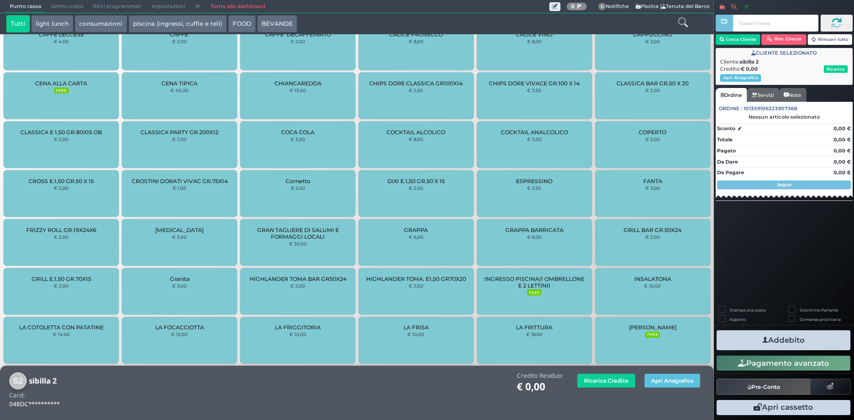
scroll to position [572, 0]
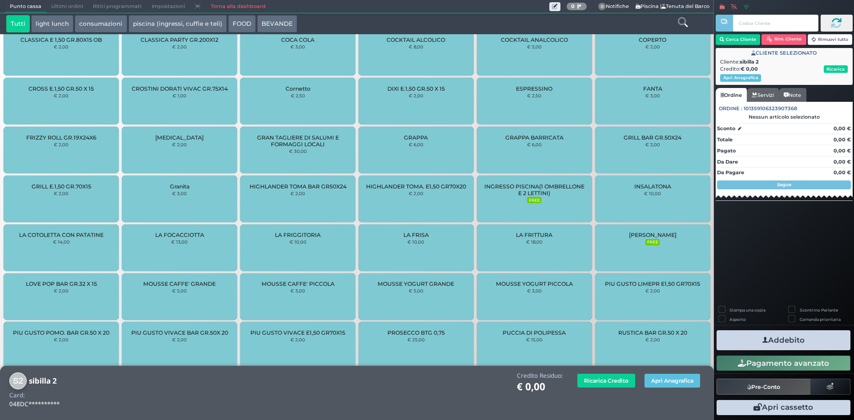
click at [548, 204] on div "INGRESSO PISCINA(1 OMBRELLONE E 2 LETTINI) FREE" at bounding box center [534, 199] width 115 height 47
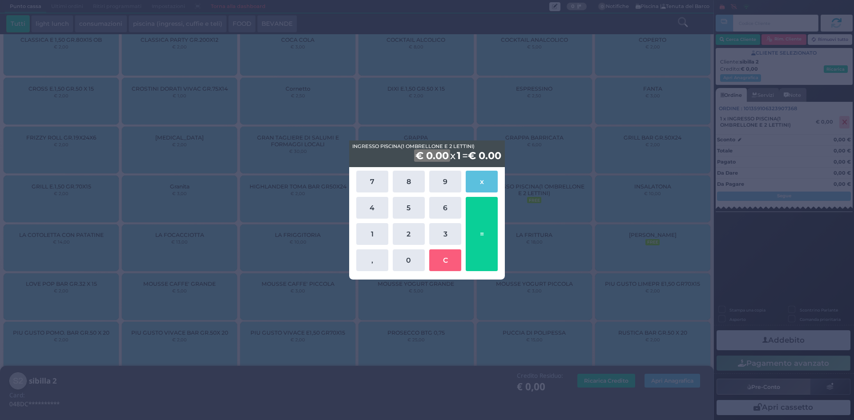
click at [389, 224] on div "7 8 9 x 4 5 6 1 2 3 , 0 C =" at bounding box center [427, 221] width 146 height 105
click at [387, 224] on button "1" at bounding box center [372, 234] width 32 height 22
click at [410, 207] on button "5" at bounding box center [409, 208] width 32 height 22
click at [479, 225] on button "=" at bounding box center [482, 234] width 32 height 74
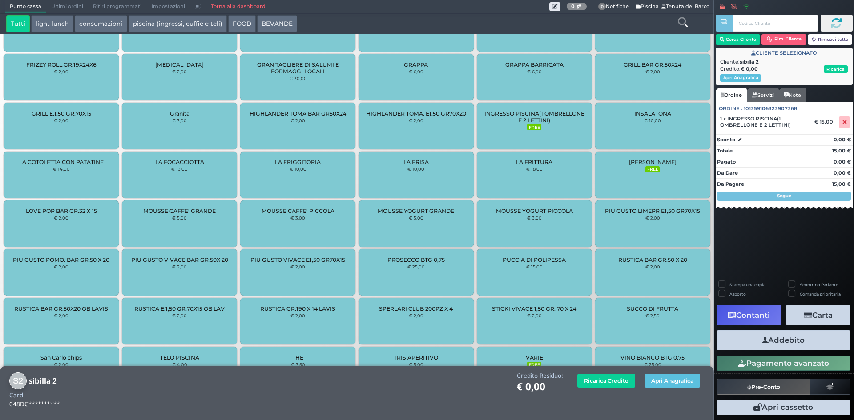
scroll to position [699, 0]
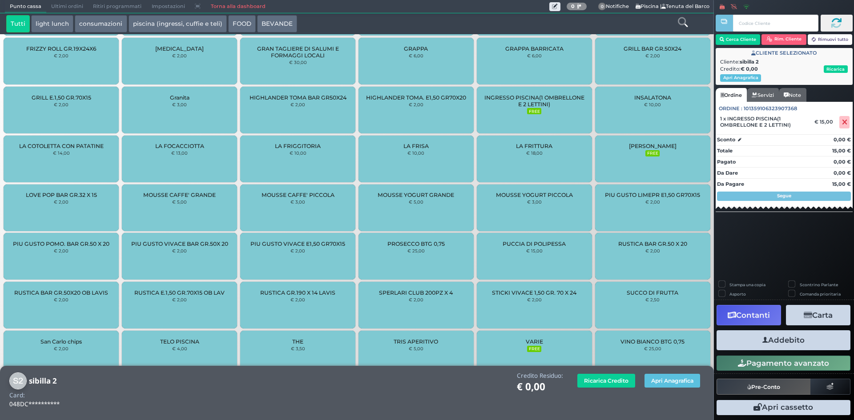
click at [775, 339] on button "Addebito" at bounding box center [784, 341] width 134 height 20
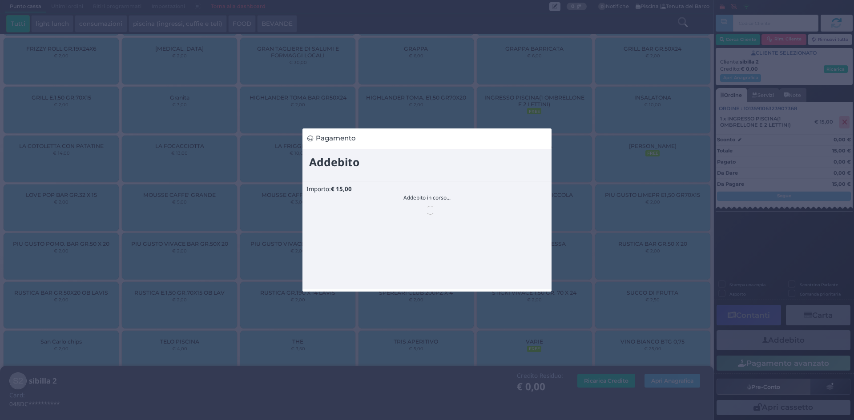
scroll to position [0, 0]
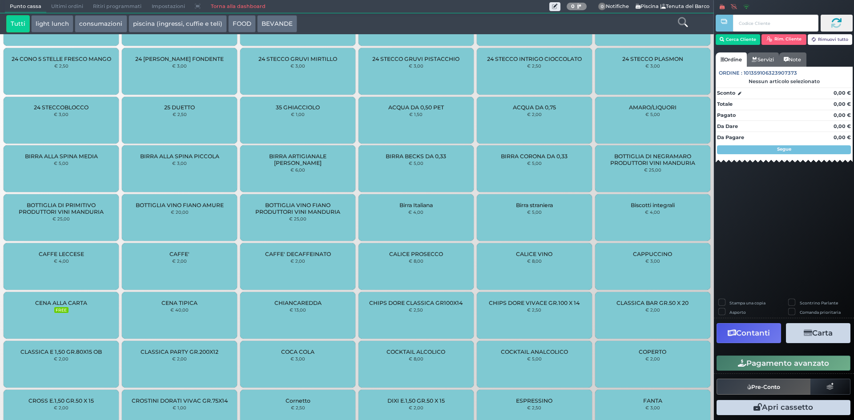
scroll to position [127, 0]
type input "042F060A3A1696"
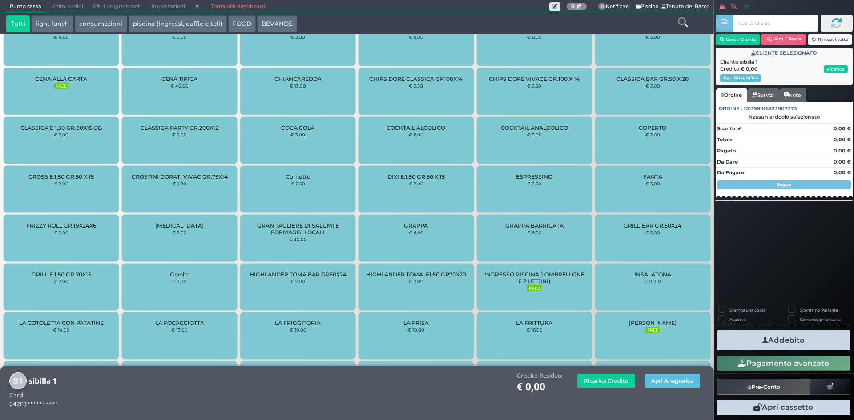
scroll to position [508, 0]
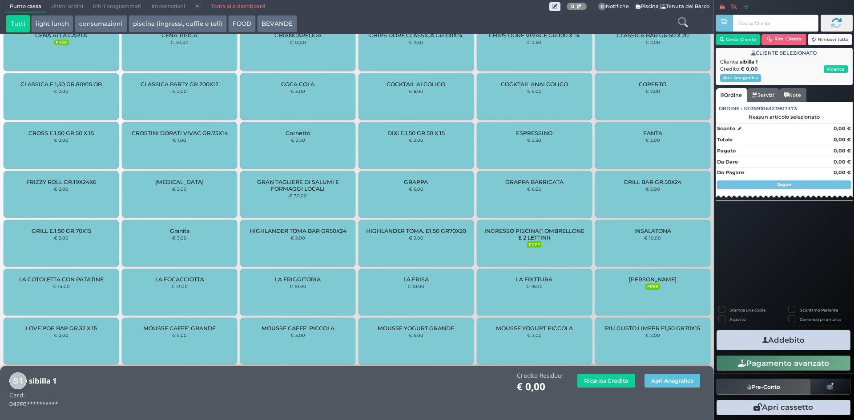
click at [524, 234] on span "INGRESSO PISCINA(1 OMBRELLONE E 2 LETTINI)" at bounding box center [534, 234] width 100 height 13
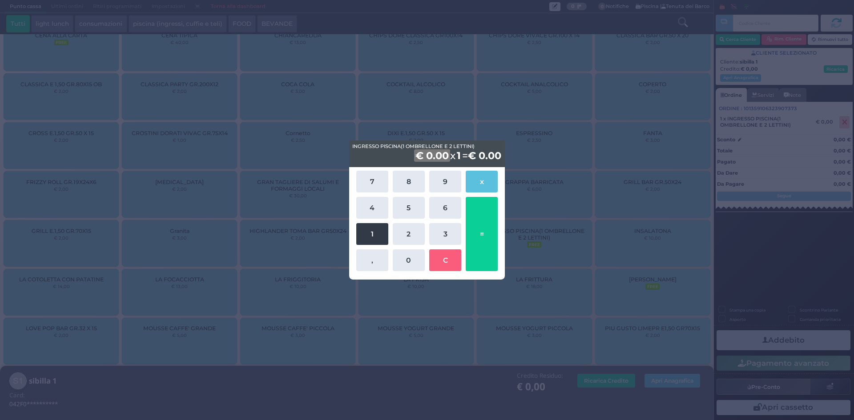
click at [383, 225] on button "1" at bounding box center [372, 234] width 32 height 22
click at [403, 209] on button "5" at bounding box center [409, 208] width 32 height 22
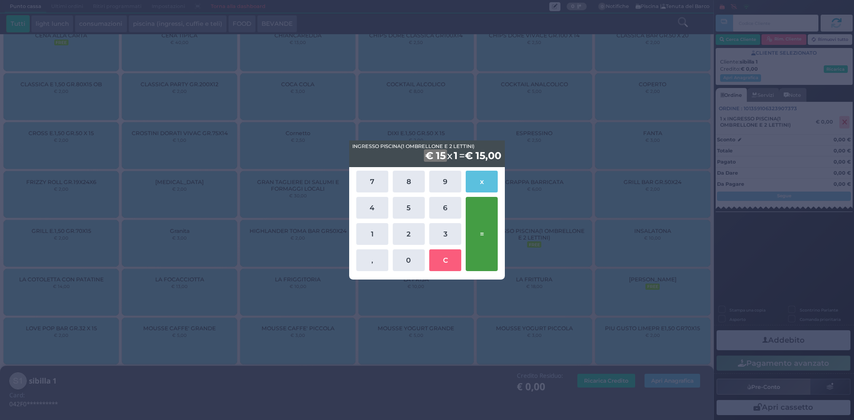
click at [473, 232] on button "=" at bounding box center [482, 234] width 32 height 74
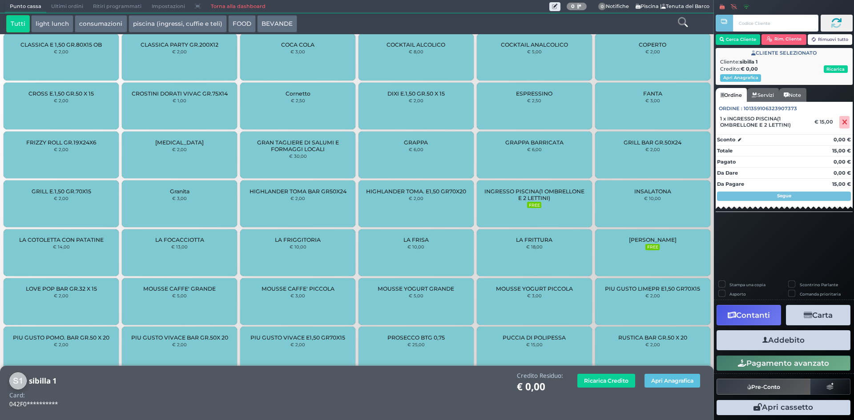
scroll to position [635, 0]
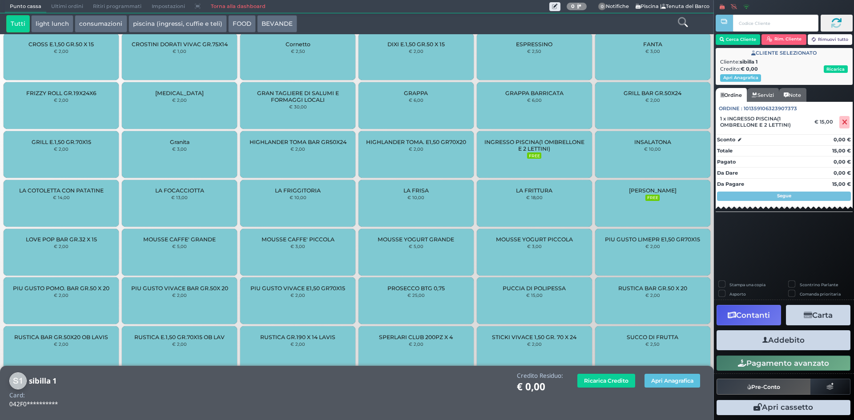
click at [769, 334] on button "Addebito" at bounding box center [784, 341] width 134 height 20
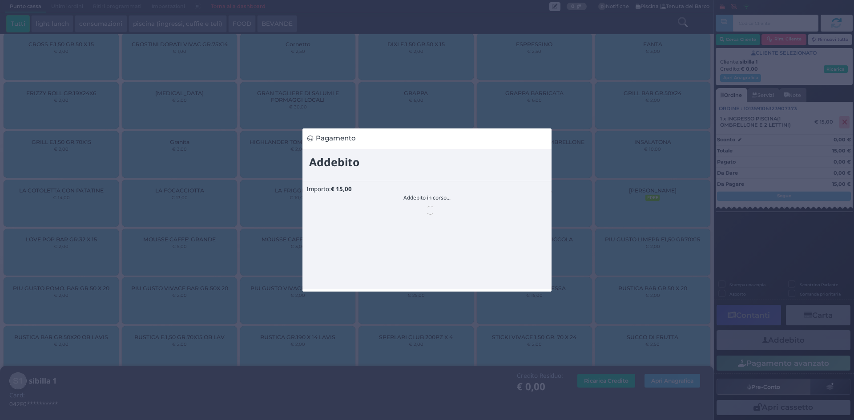
scroll to position [0, 0]
